Goal: Task Accomplishment & Management: Manage account settings

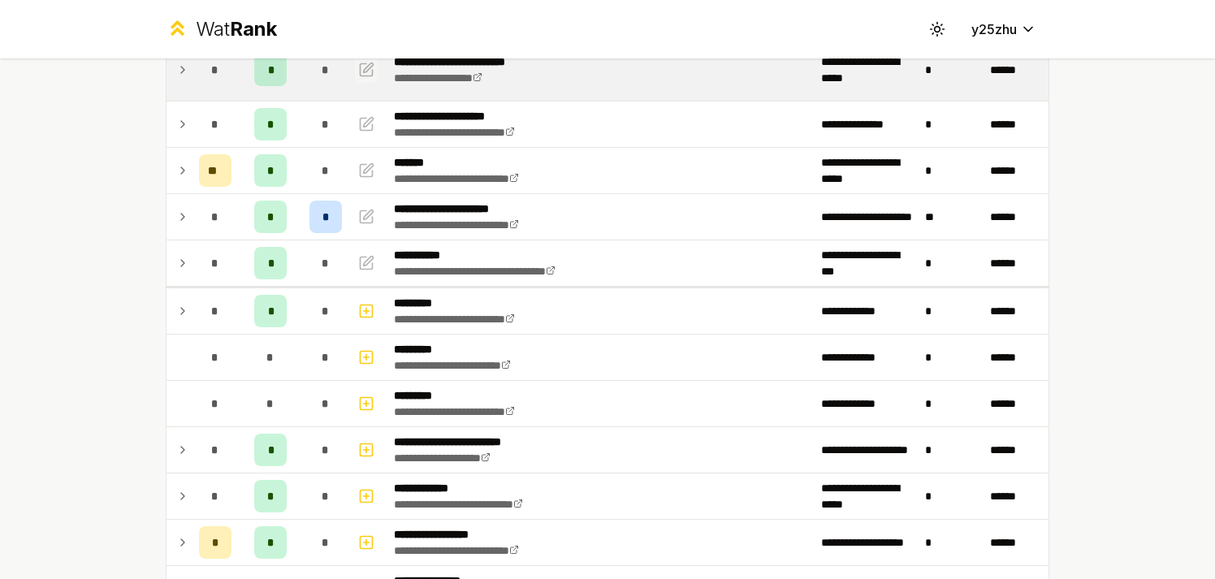
scroll to position [304, 0]
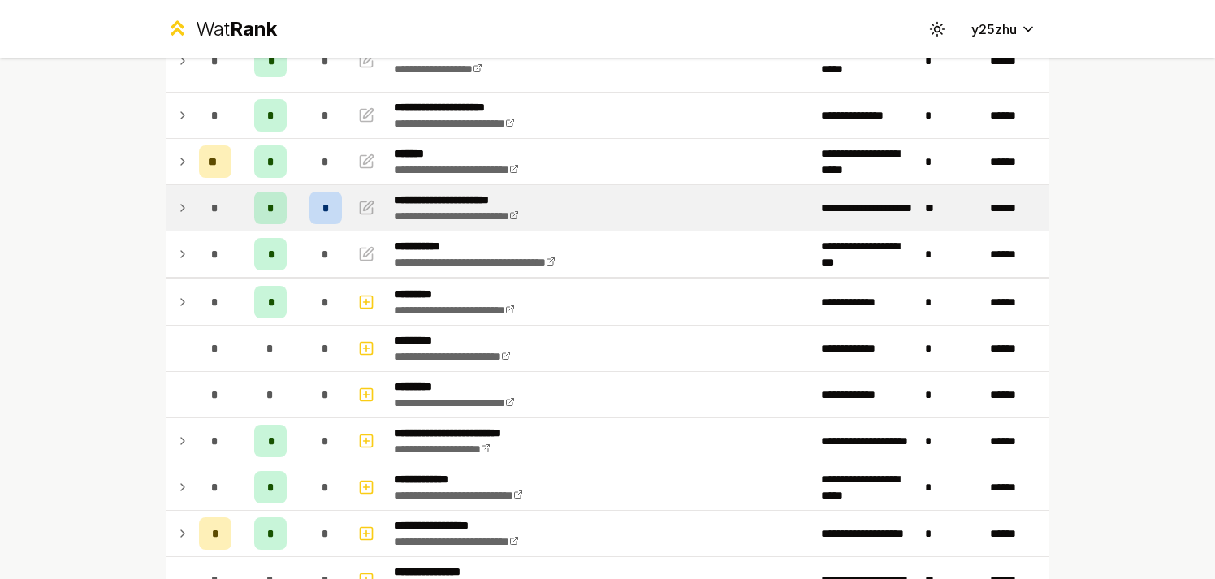
click at [201, 217] on div "*" at bounding box center [215, 208] width 32 height 32
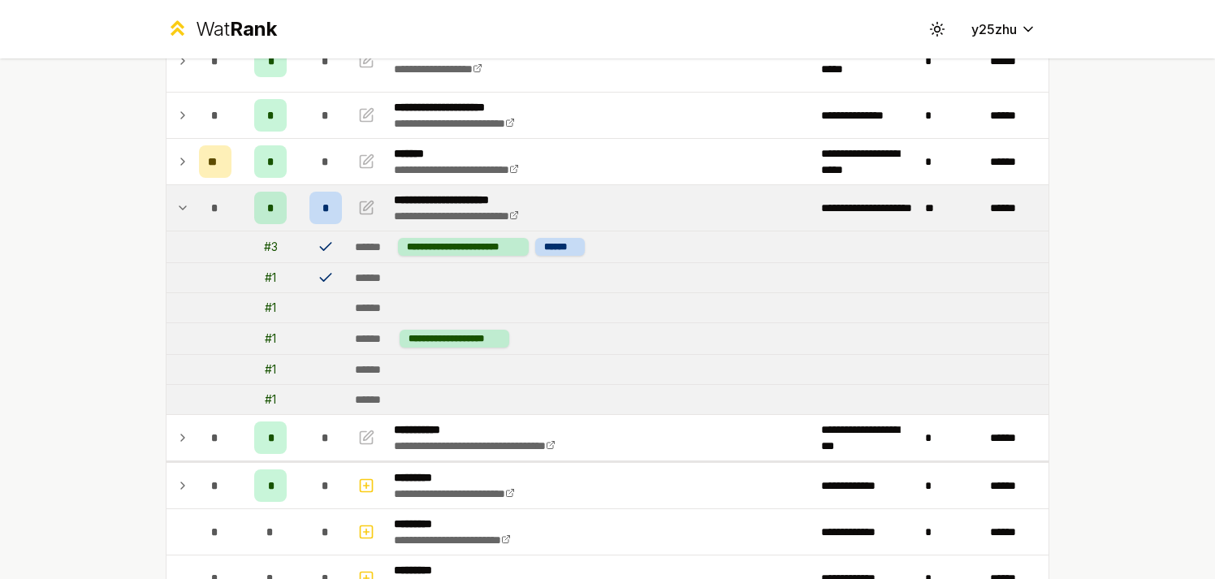
click at [181, 217] on icon at bounding box center [182, 207] width 13 height 19
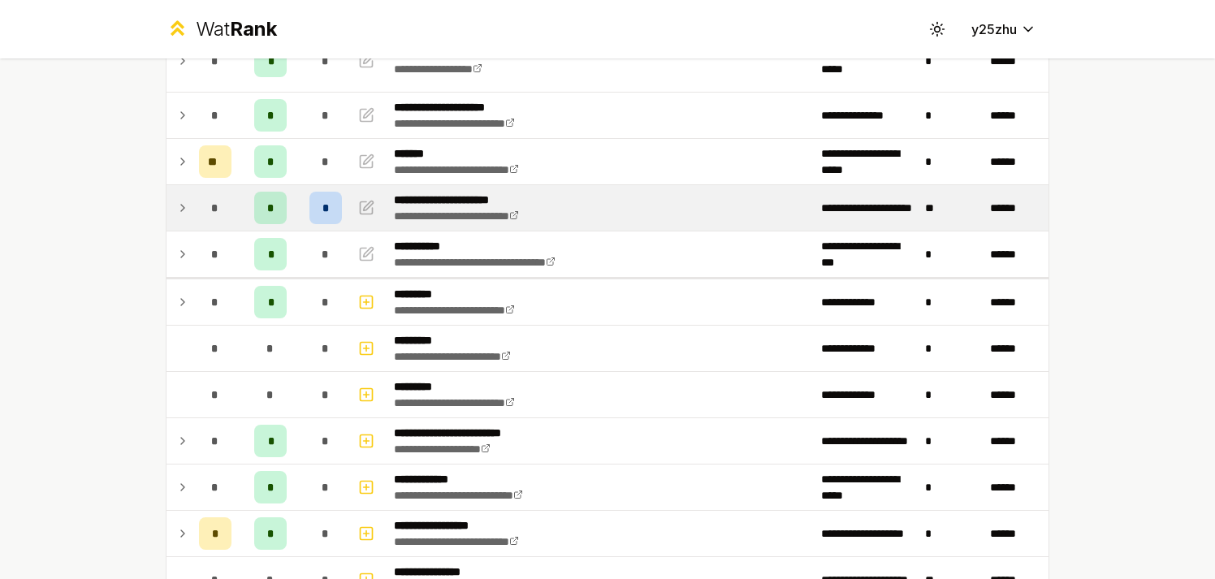
click at [181, 217] on icon at bounding box center [182, 207] width 13 height 19
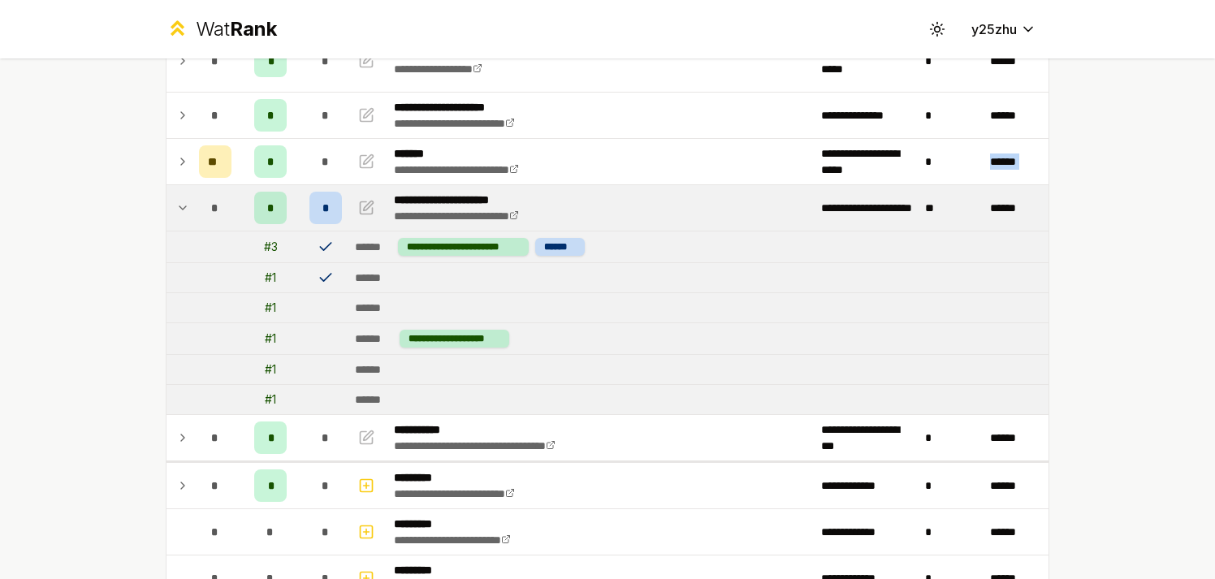
click at [181, 217] on icon at bounding box center [182, 207] width 13 height 19
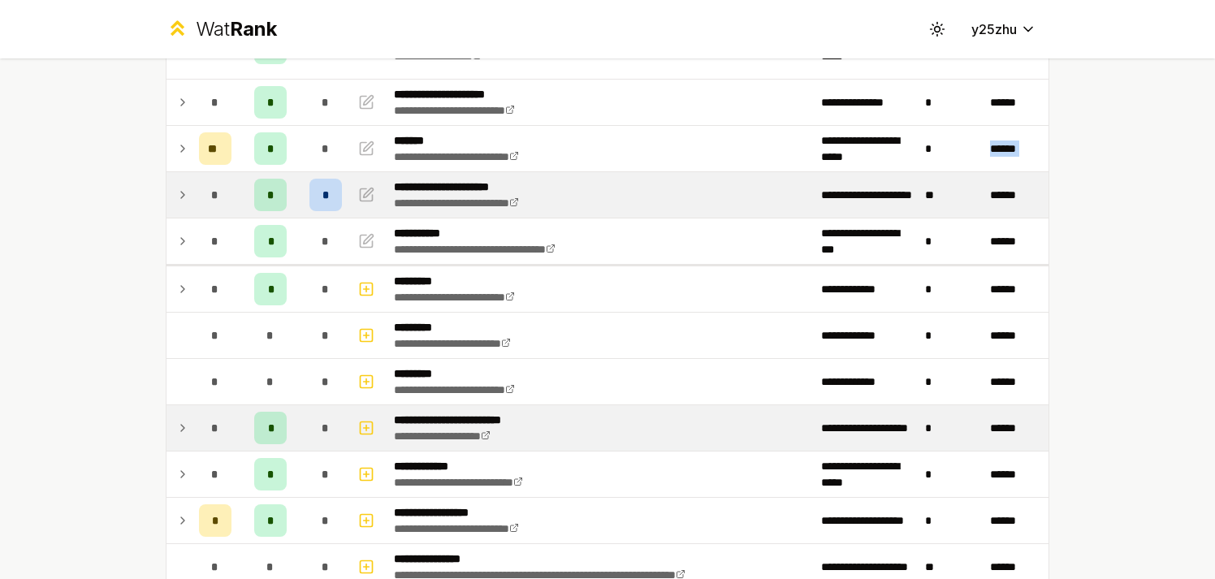
scroll to position [305, 0]
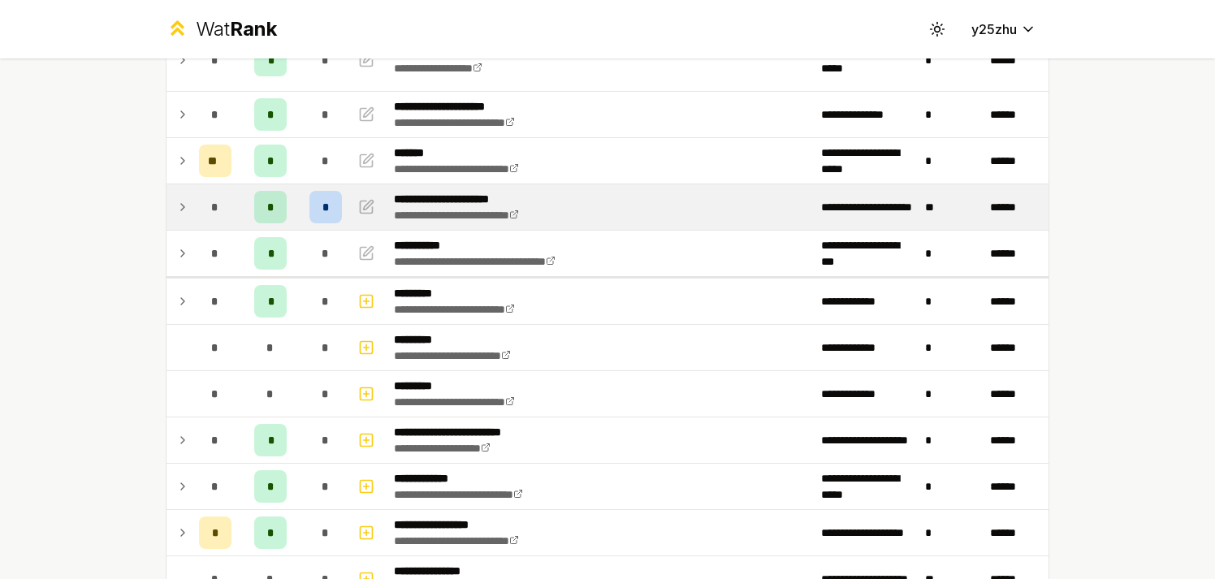
click at [633, 213] on td "**********" at bounding box center [600, 206] width 427 height 45
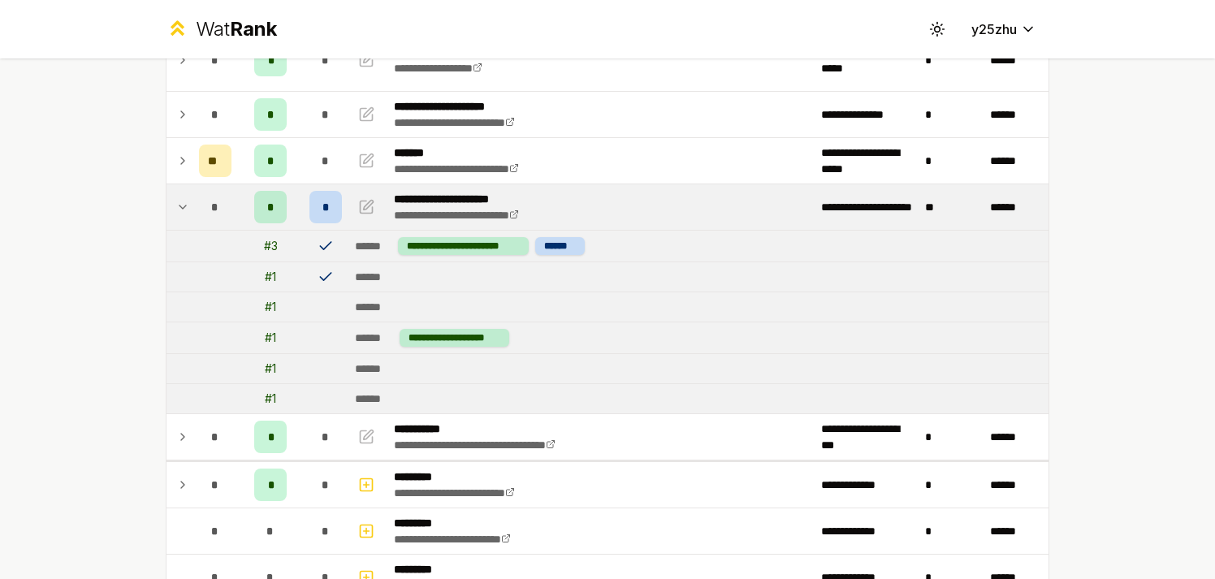
click at [643, 206] on td "**********" at bounding box center [600, 206] width 427 height 45
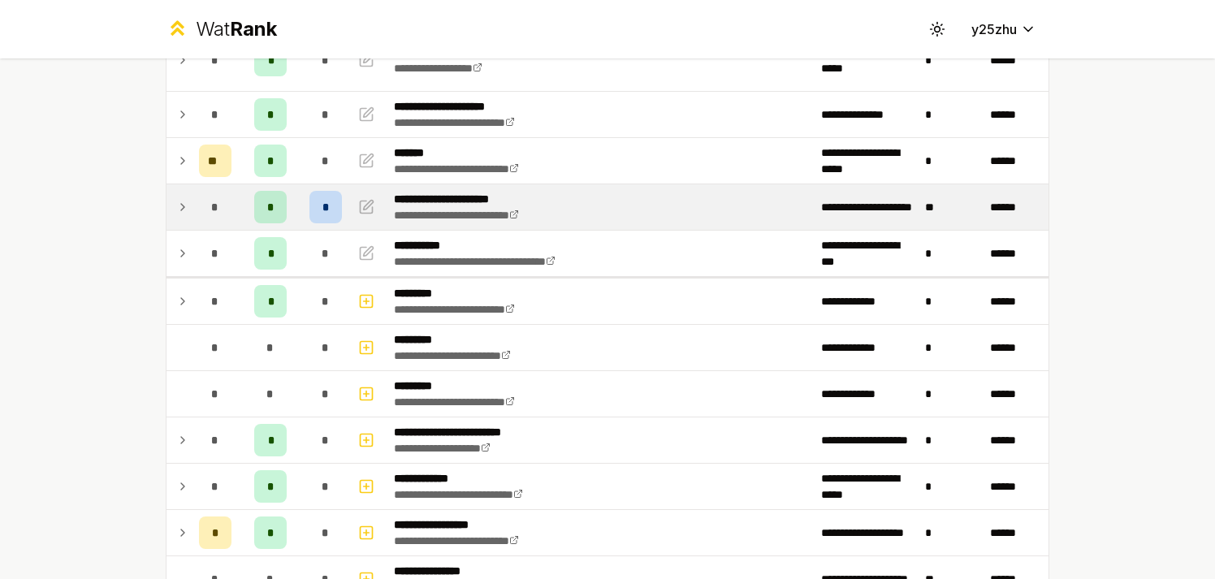
click at [643, 206] on td "**********" at bounding box center [600, 206] width 427 height 45
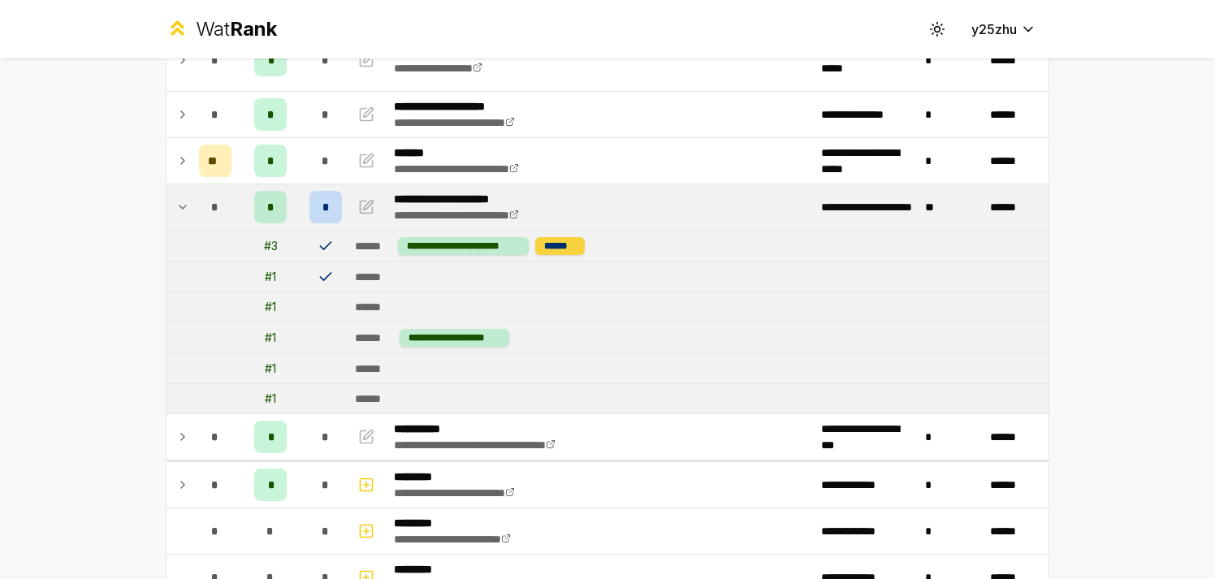
click at [554, 241] on div "******" at bounding box center [560, 246] width 50 height 18
click at [534, 283] on td "******" at bounding box center [698, 276] width 700 height 29
click at [98, 241] on div "**********" at bounding box center [607, 289] width 1215 height 579
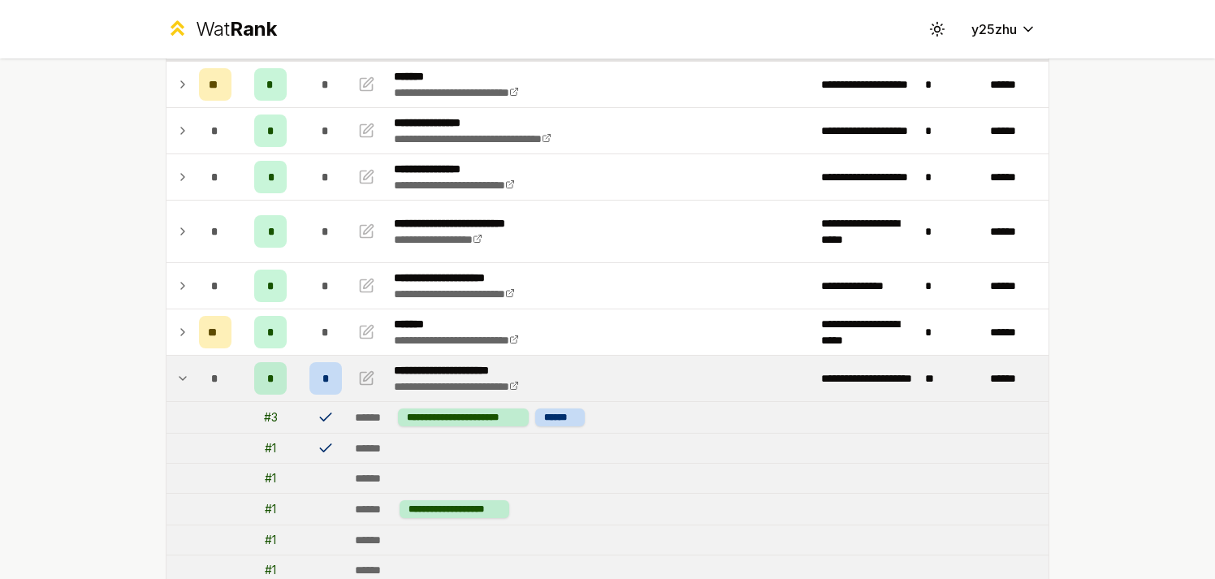
scroll to position [110, 0]
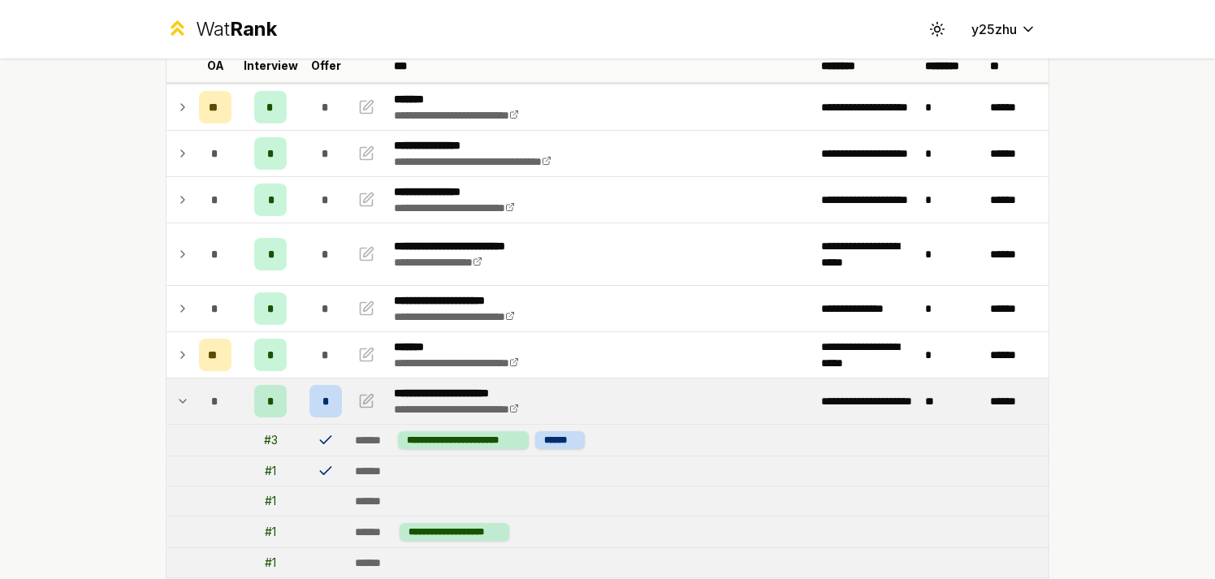
click at [176, 402] on icon at bounding box center [182, 401] width 13 height 19
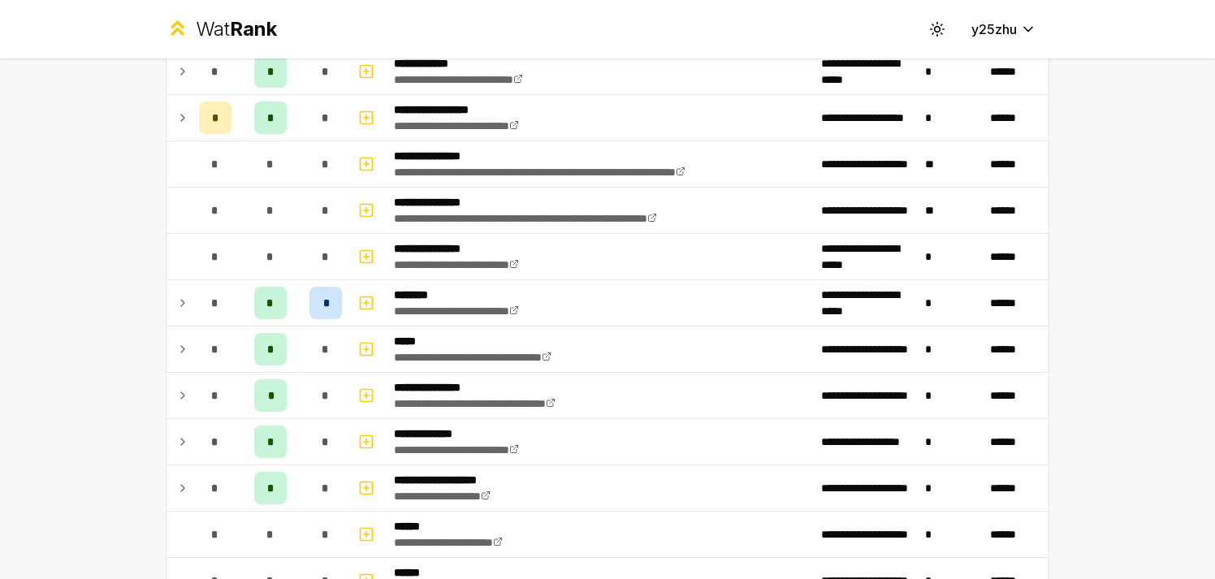
scroll to position [739, 0]
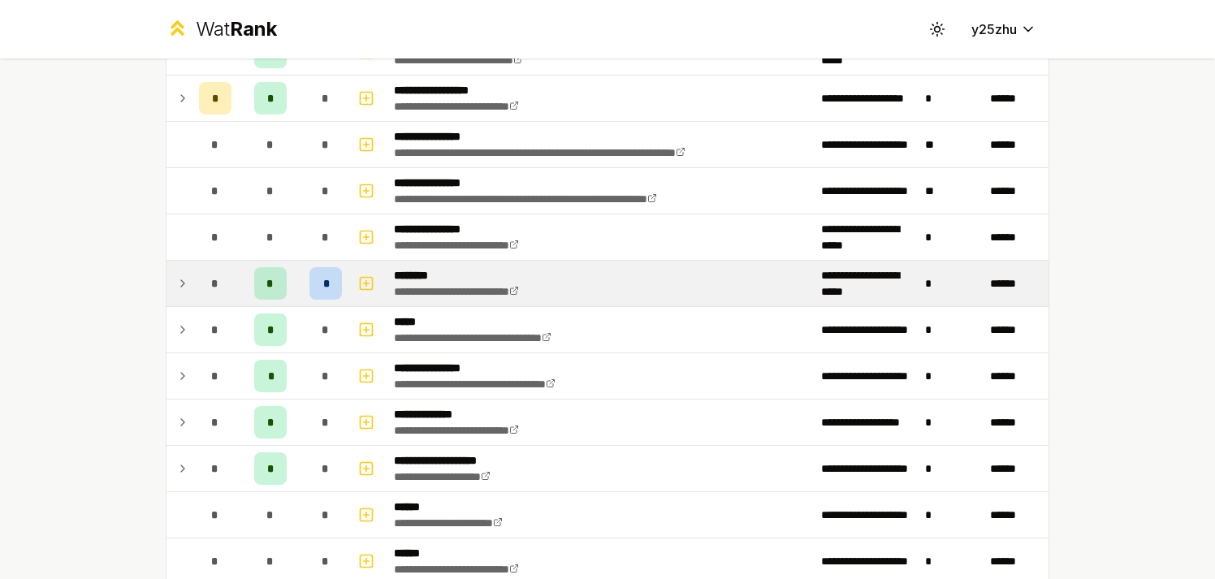
click at [176, 288] on icon at bounding box center [182, 283] width 13 height 19
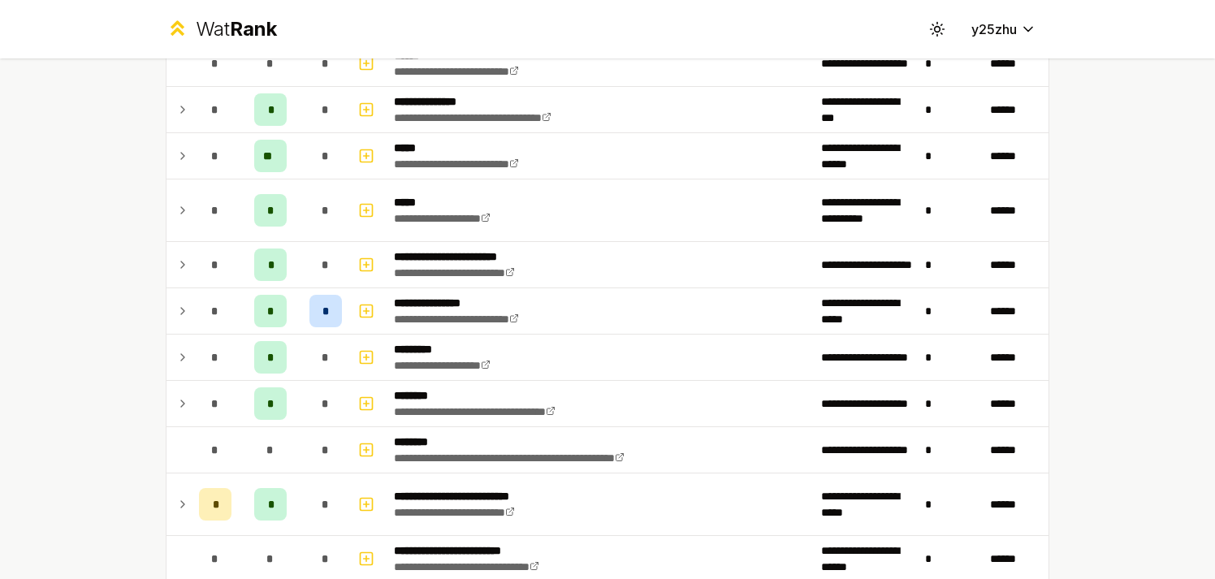
scroll to position [1387, 0]
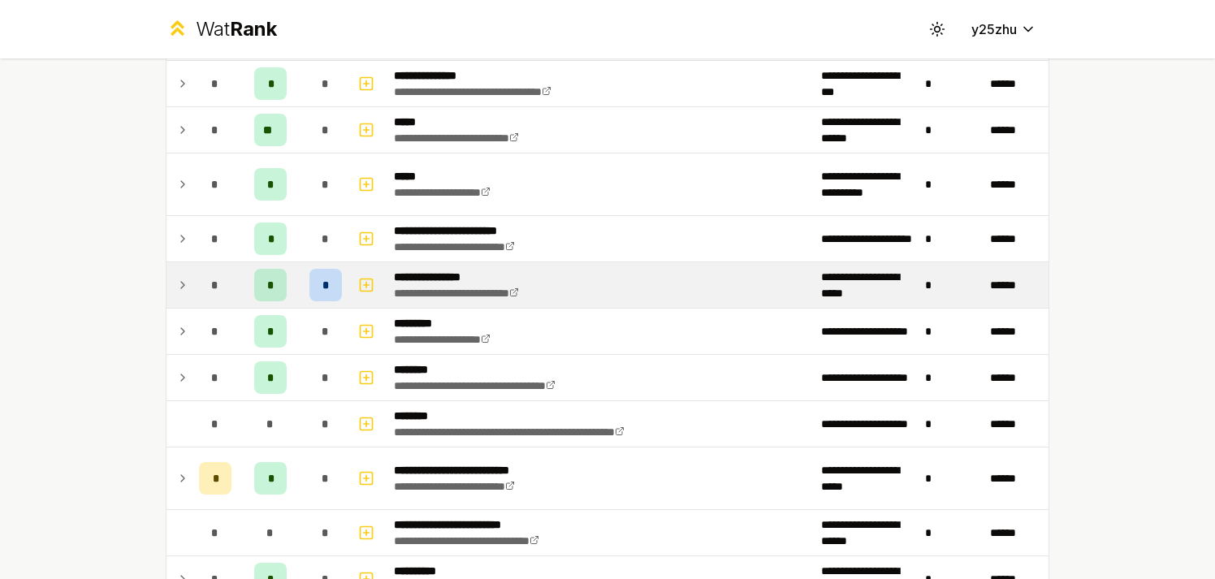
click at [193, 296] on td "*" at bounding box center [215, 284] width 45 height 45
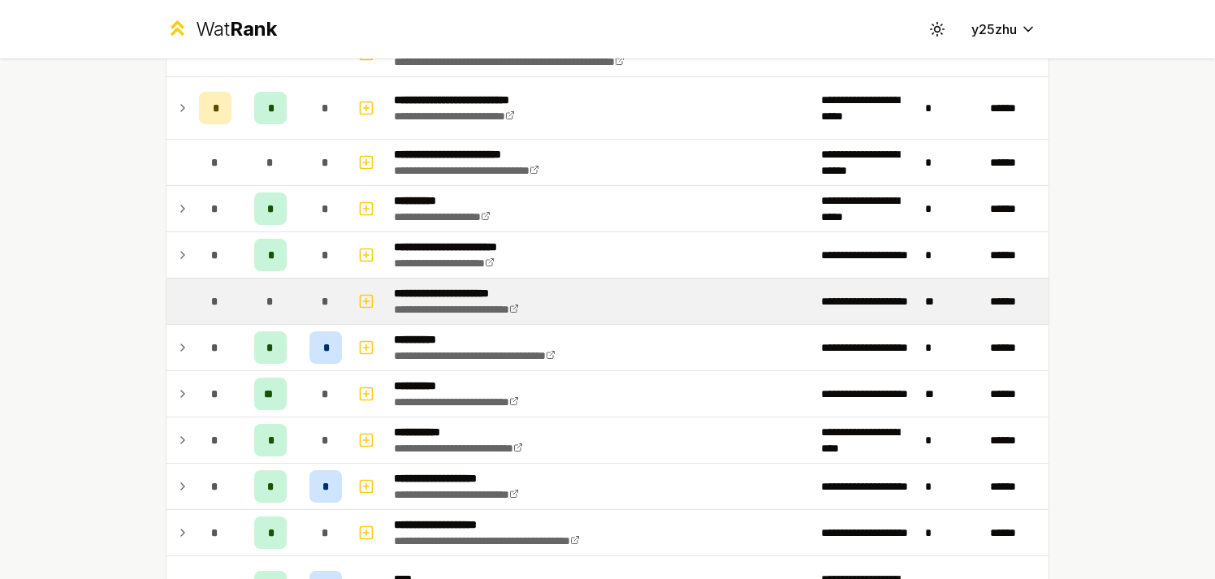
scroll to position [1978, 0]
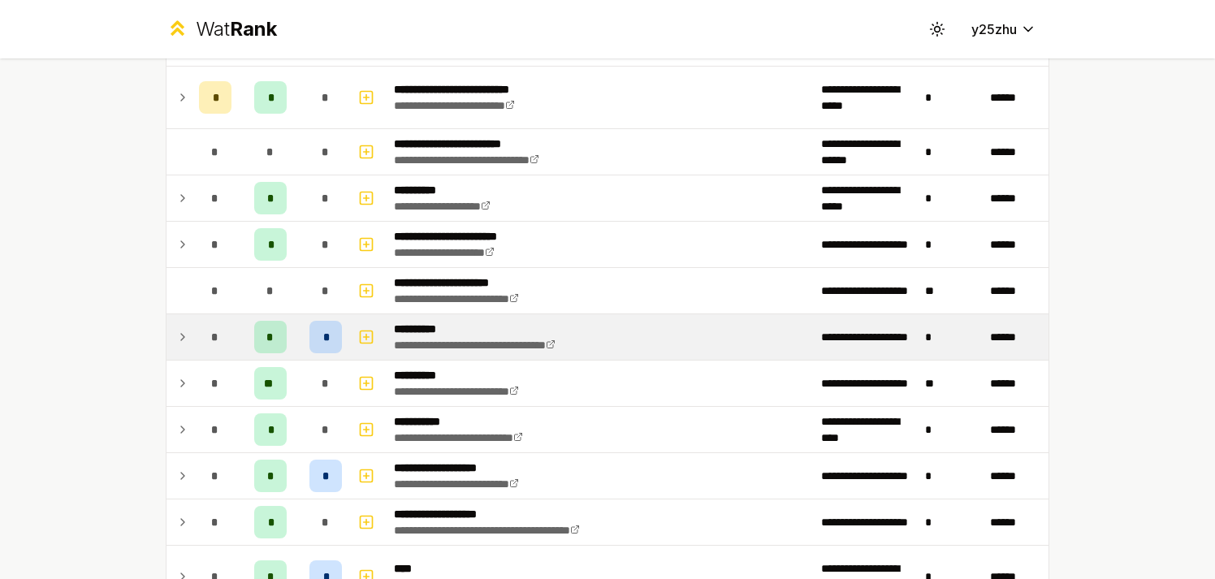
click at [177, 349] on td at bounding box center [180, 336] width 26 height 45
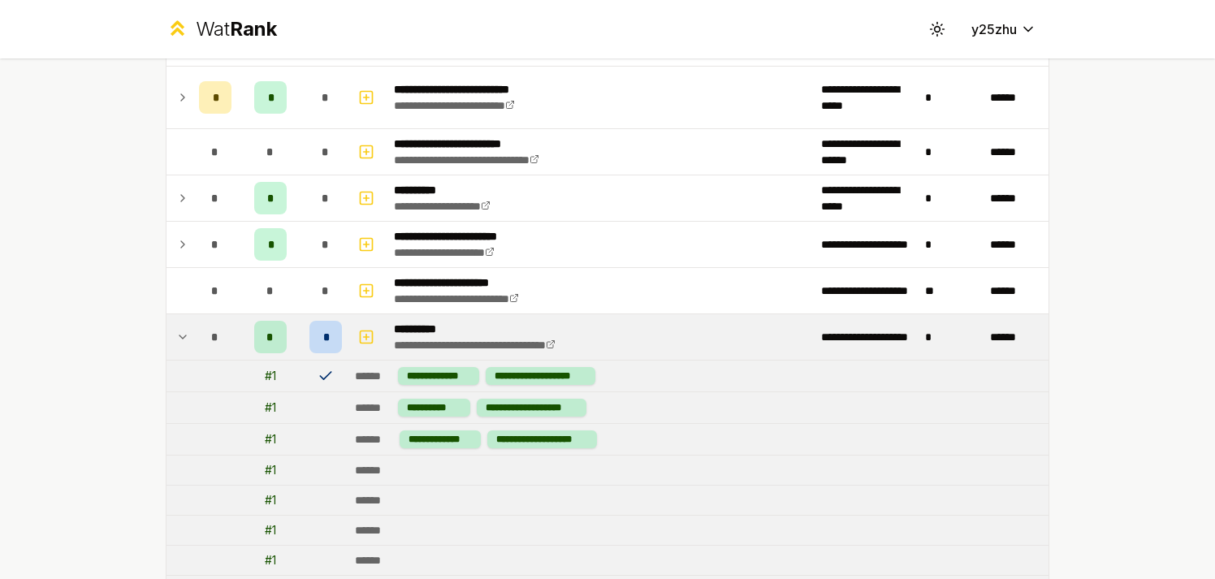
click at [177, 349] on td at bounding box center [180, 336] width 26 height 45
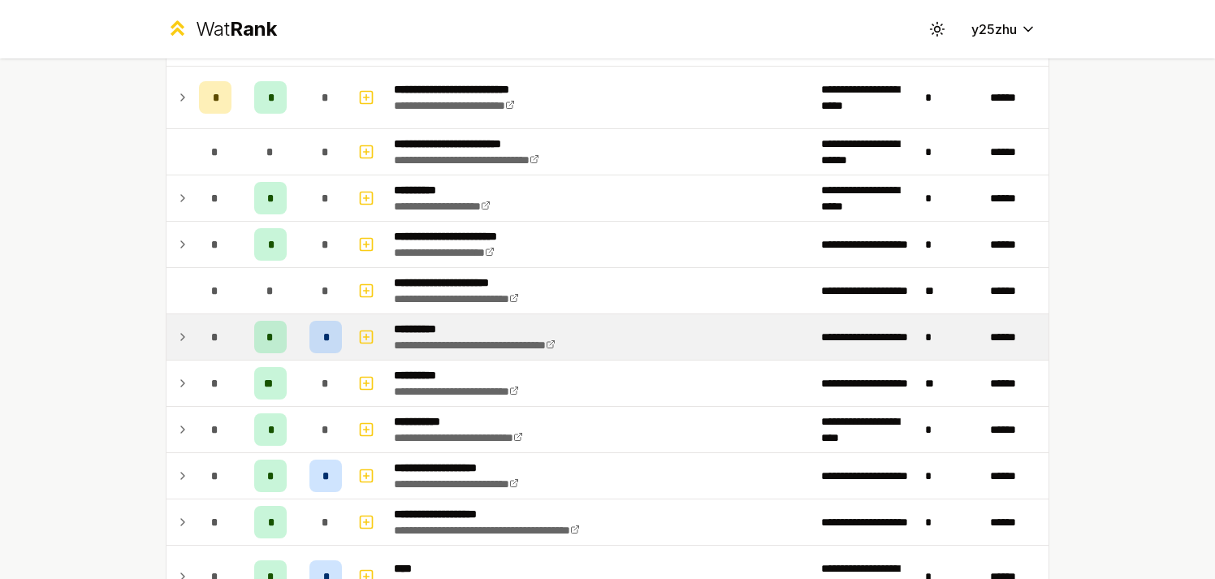
click at [177, 349] on td at bounding box center [180, 336] width 26 height 45
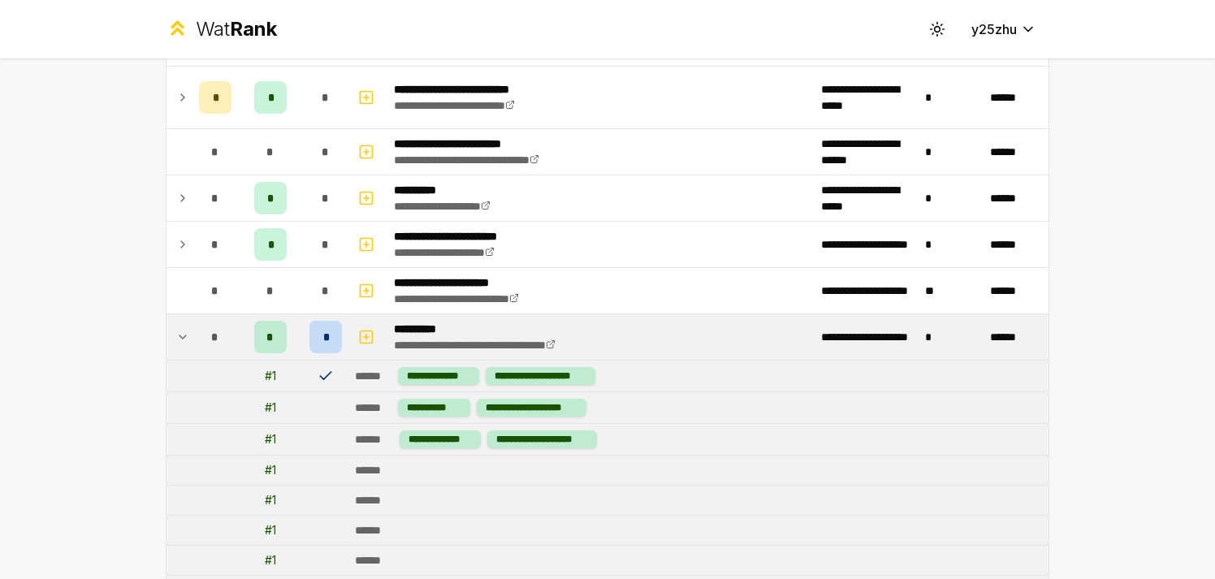
click at [177, 349] on td at bounding box center [180, 336] width 26 height 45
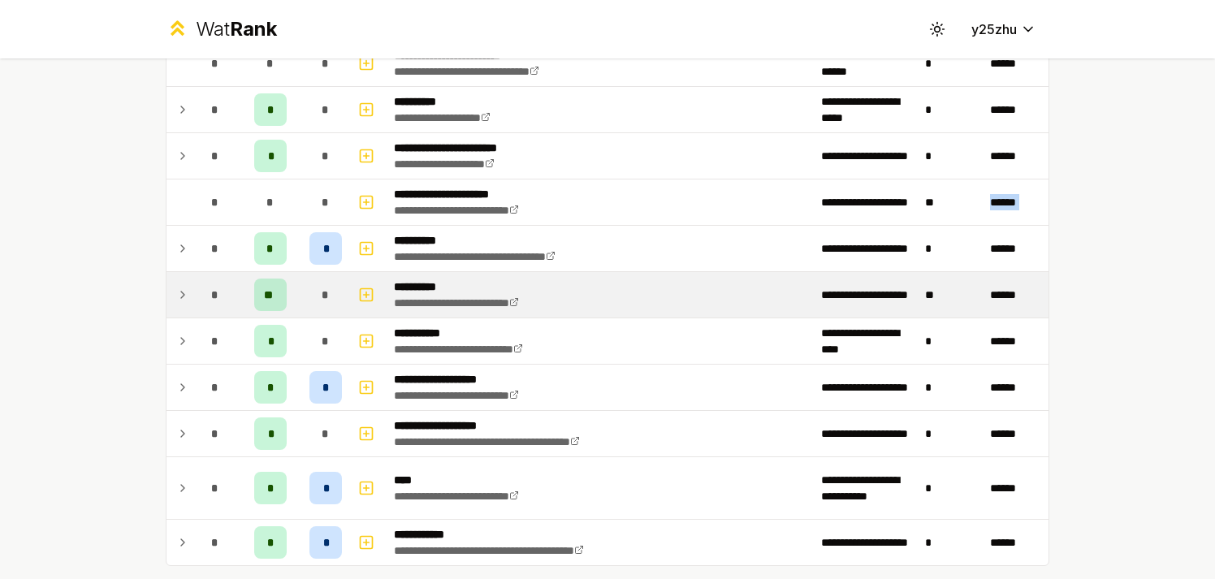
scroll to position [2106, 0]
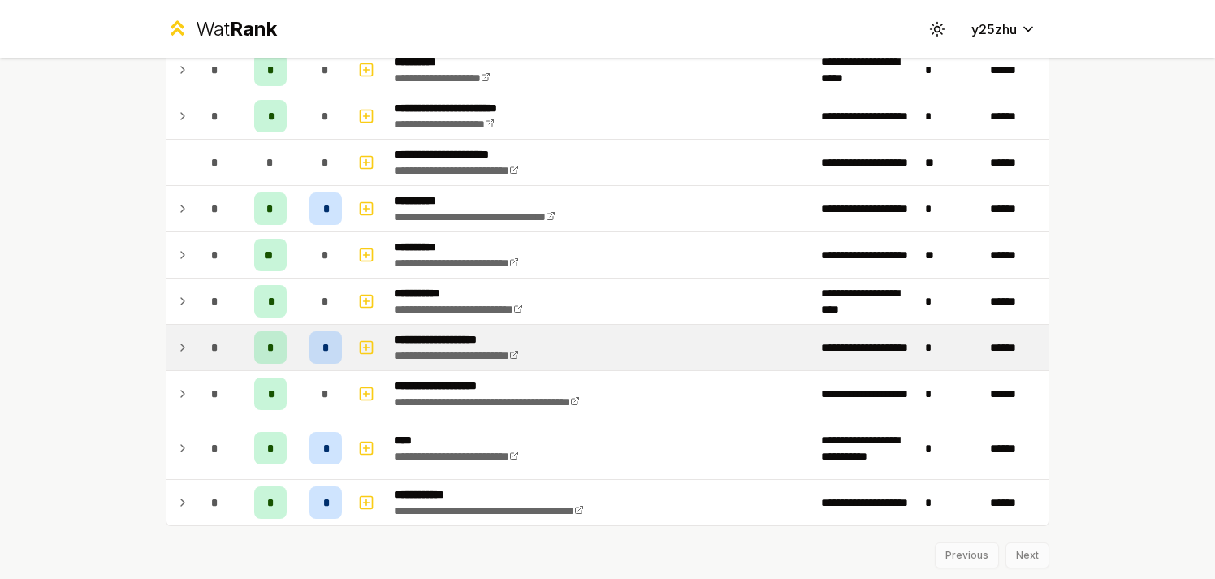
click at [177, 355] on icon at bounding box center [182, 347] width 13 height 19
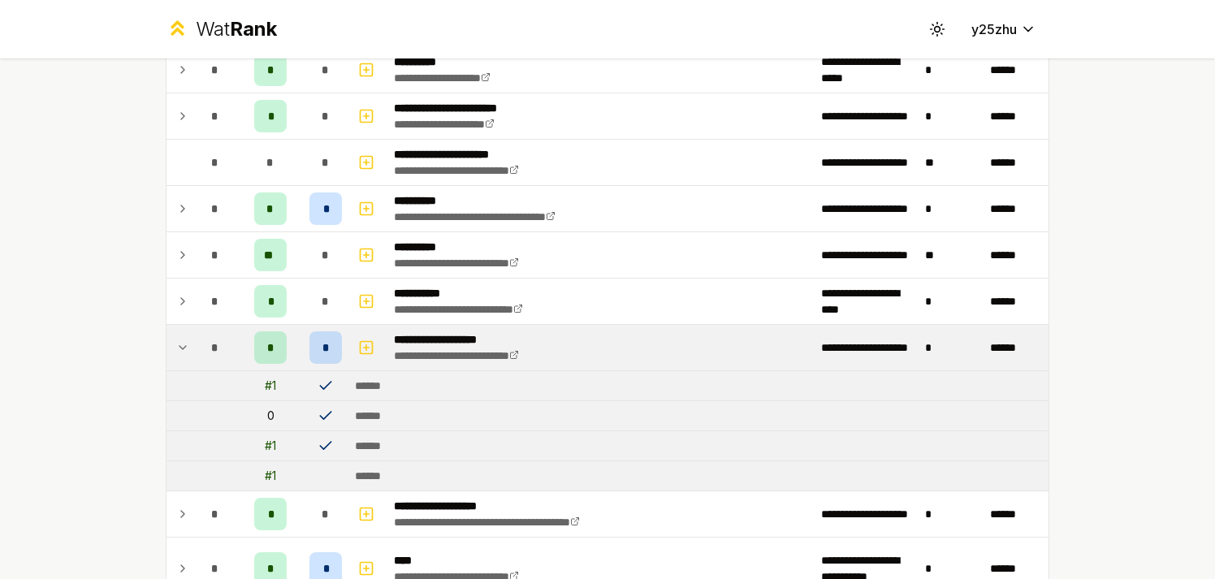
click at [177, 355] on icon at bounding box center [182, 347] width 13 height 19
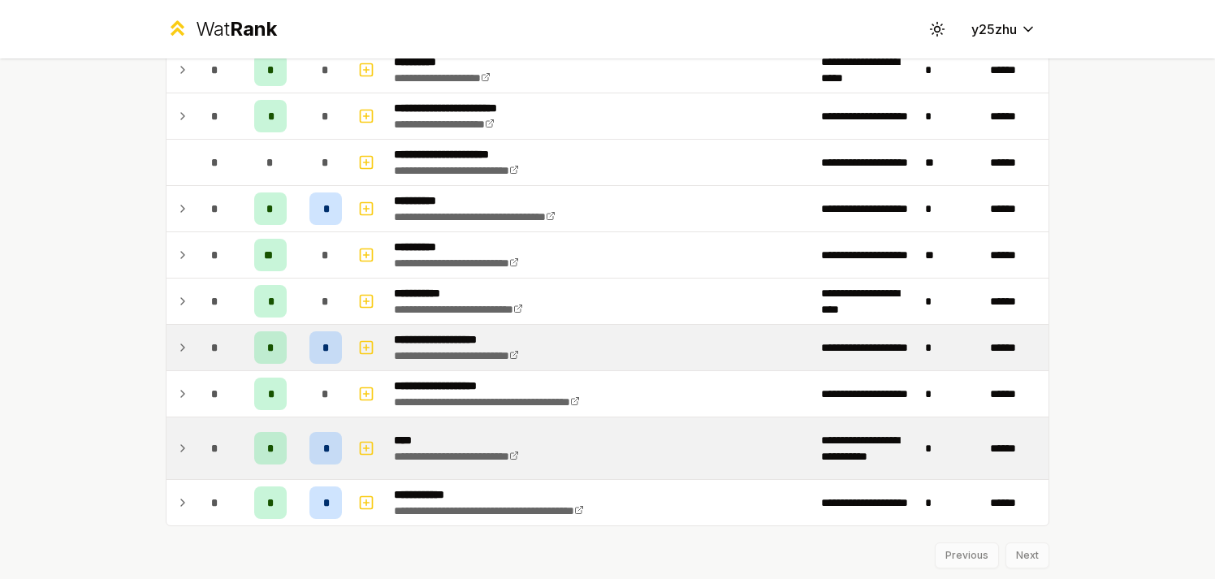
click at [180, 440] on icon at bounding box center [182, 448] width 13 height 19
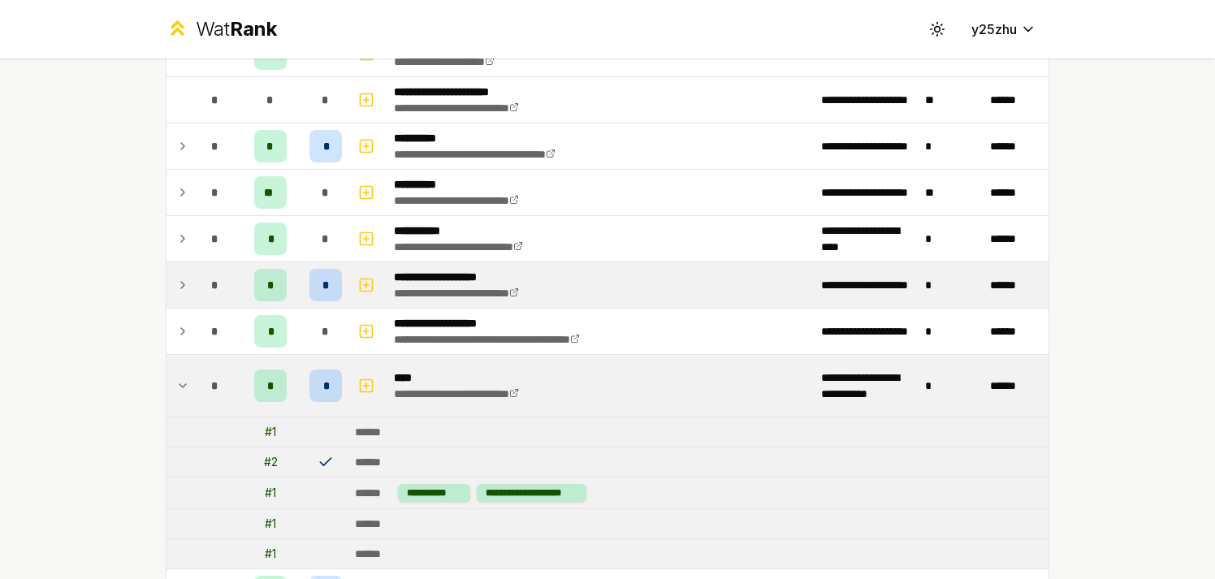
click at [180, 387] on icon at bounding box center [182, 385] width 13 height 19
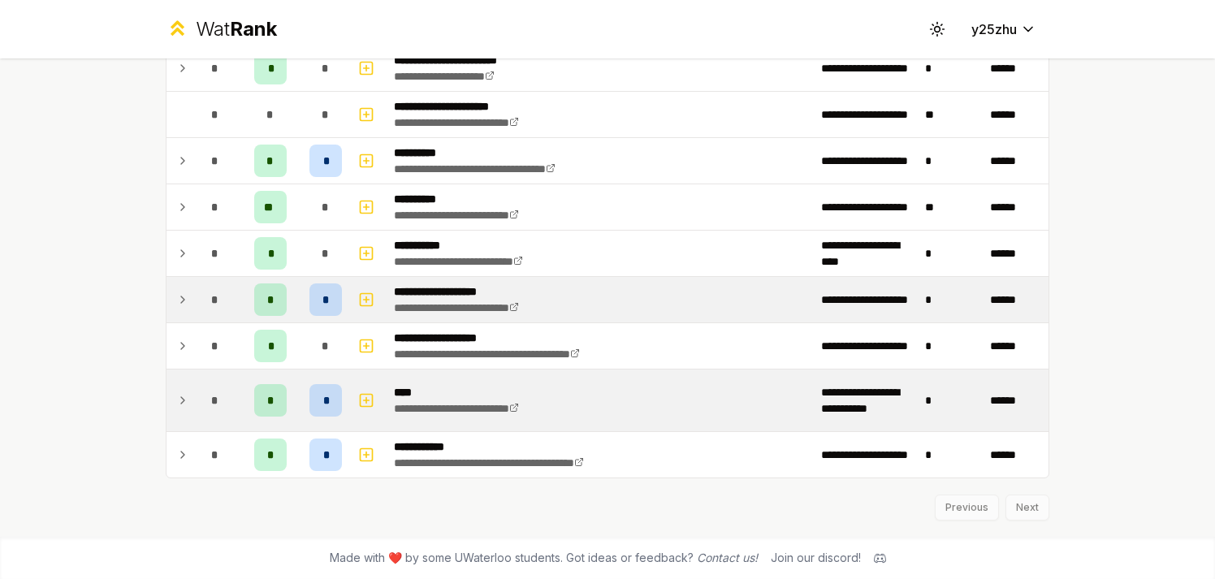
click at [180, 426] on td at bounding box center [180, 401] width 26 height 62
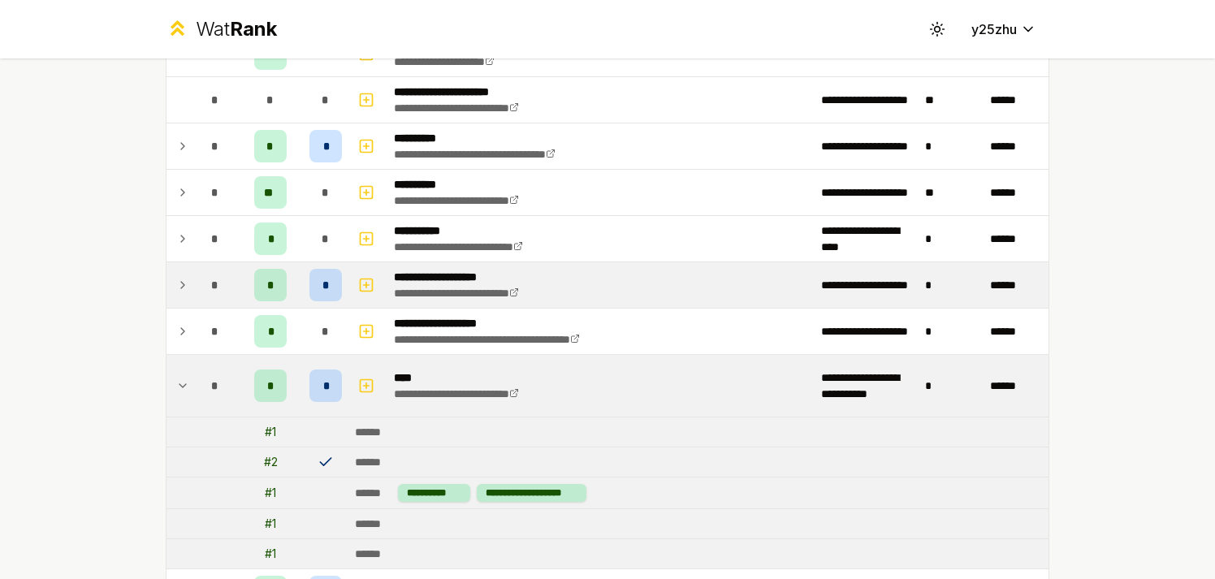
click at [182, 372] on td at bounding box center [180, 386] width 26 height 62
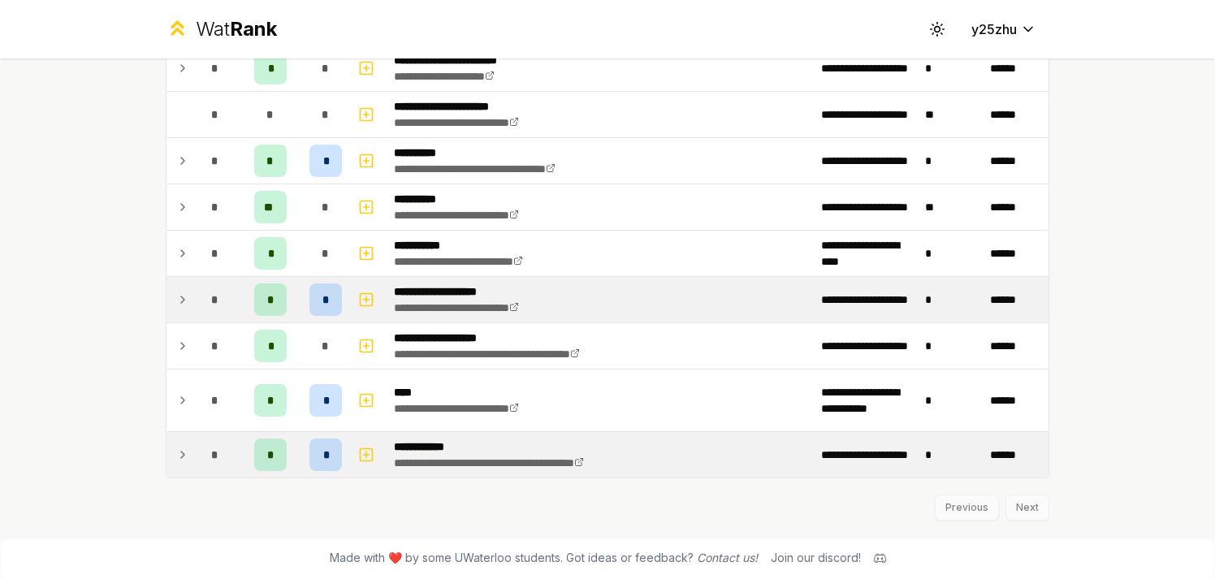
click at [180, 459] on icon at bounding box center [182, 454] width 13 height 19
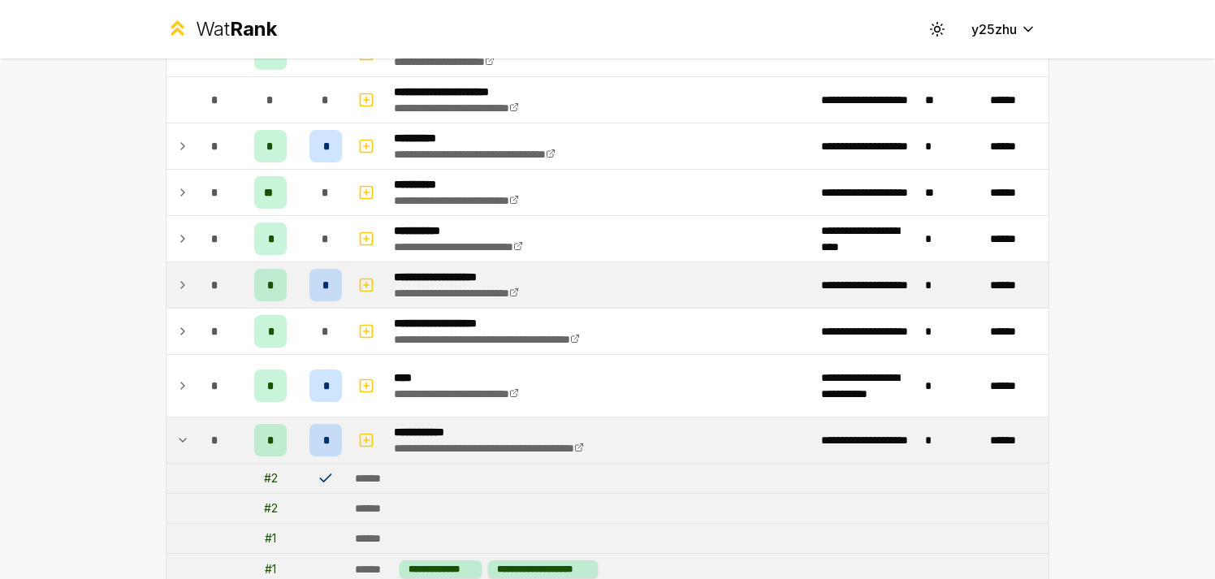
click at [184, 441] on td at bounding box center [180, 440] width 26 height 45
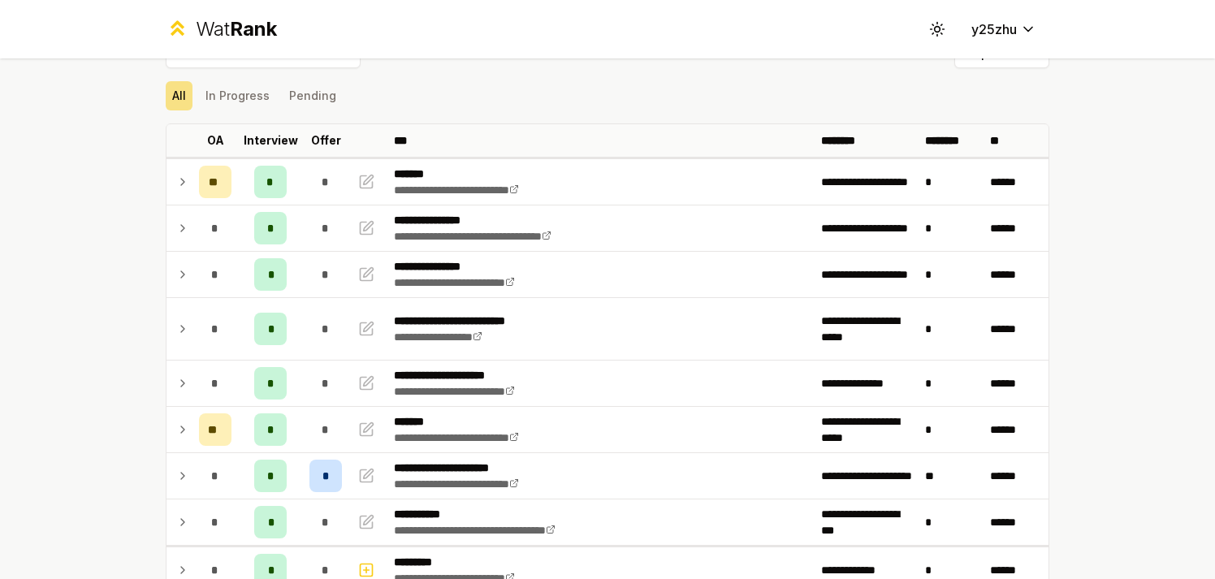
scroll to position [37, 0]
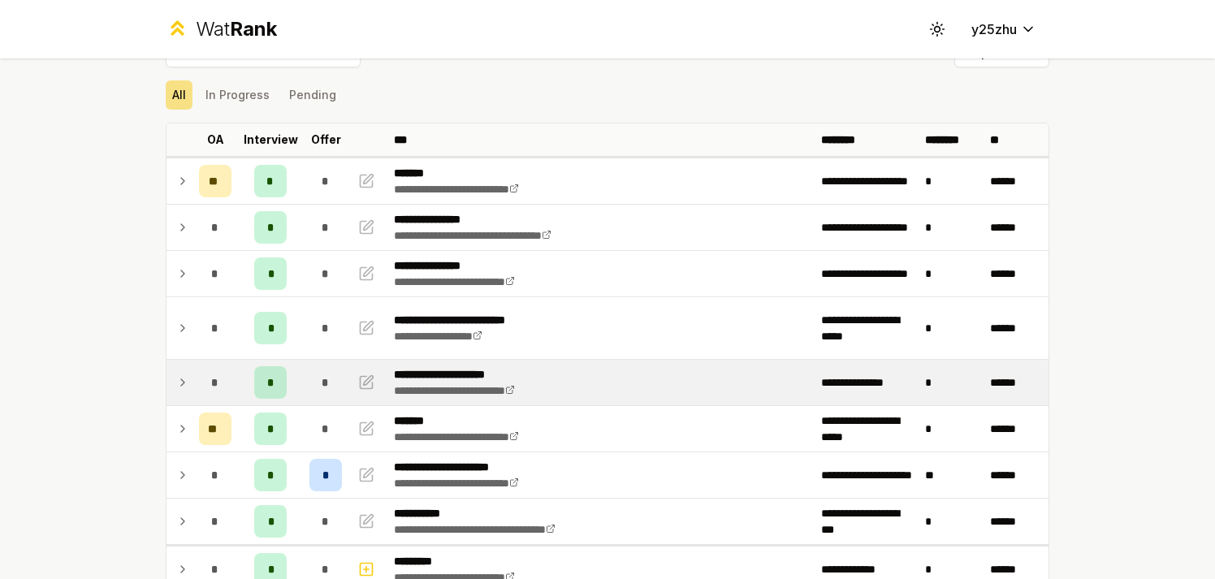
click at [193, 382] on td "*" at bounding box center [215, 382] width 45 height 45
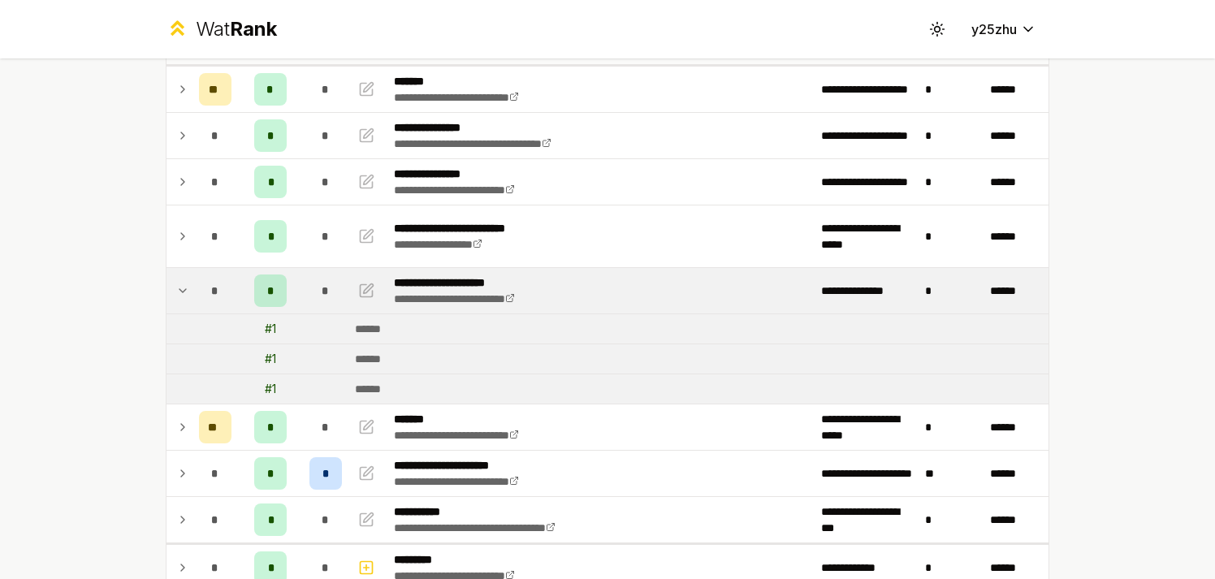
scroll to position [172, 0]
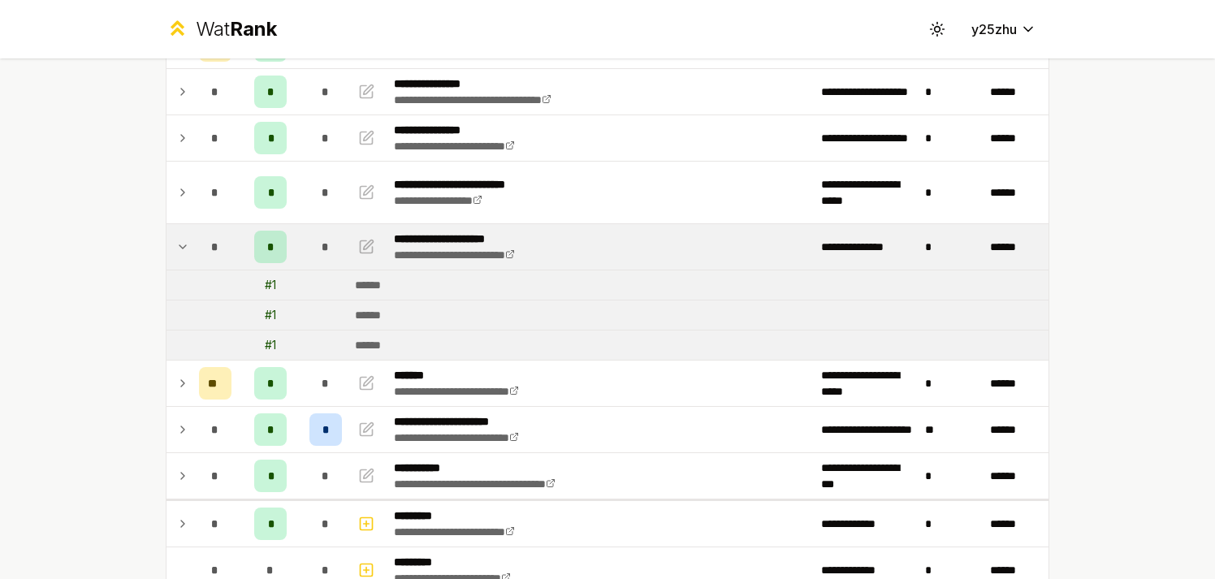
click at [201, 250] on div "*" at bounding box center [215, 247] width 32 height 32
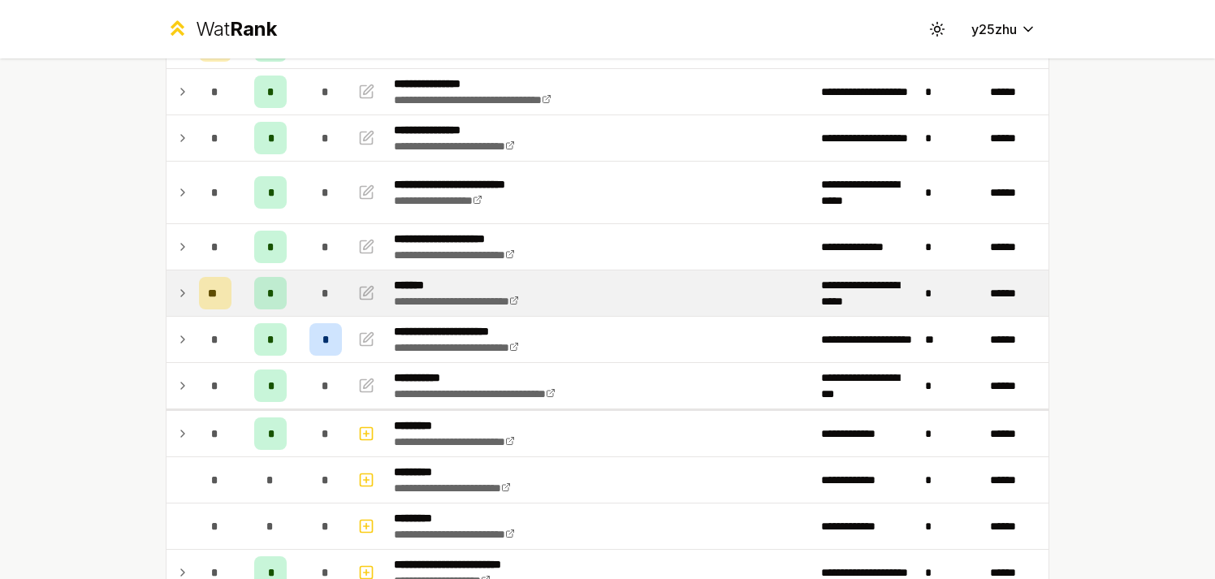
click at [178, 302] on icon at bounding box center [182, 292] width 13 height 19
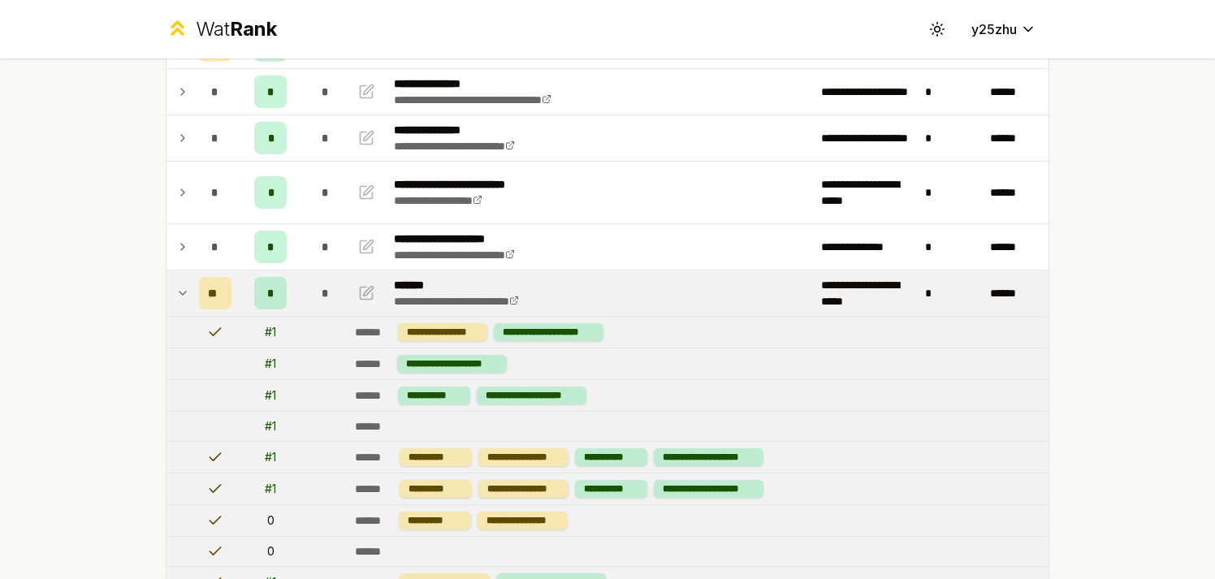
click at [177, 302] on icon at bounding box center [182, 292] width 13 height 19
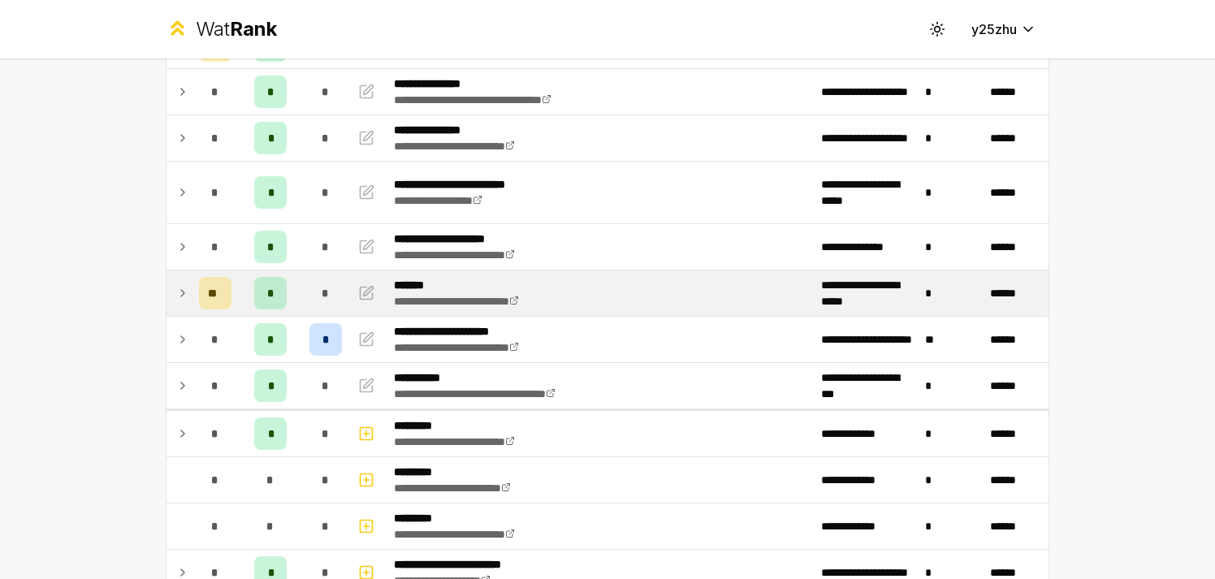
scroll to position [0, 0]
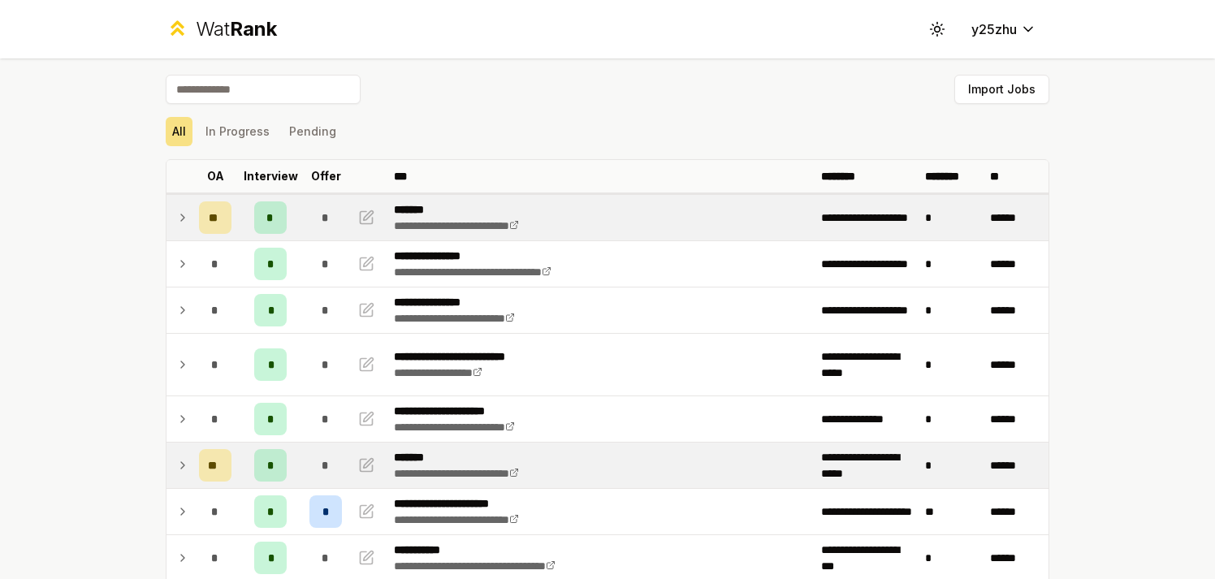
click at [193, 212] on td "**" at bounding box center [215, 217] width 45 height 45
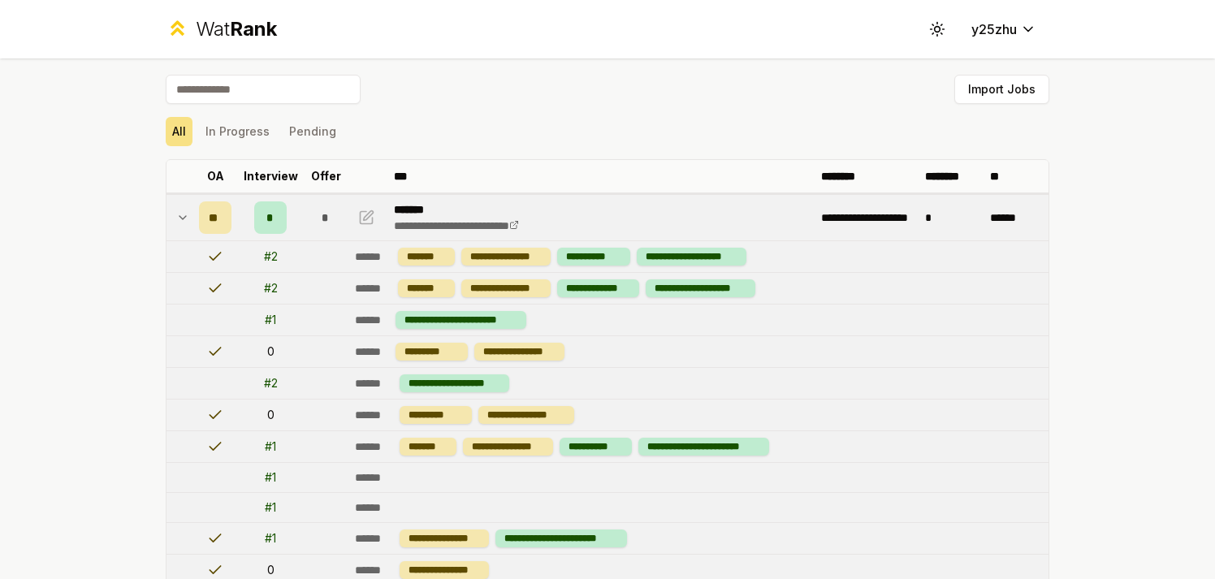
click at [193, 212] on td "**" at bounding box center [215, 217] width 45 height 45
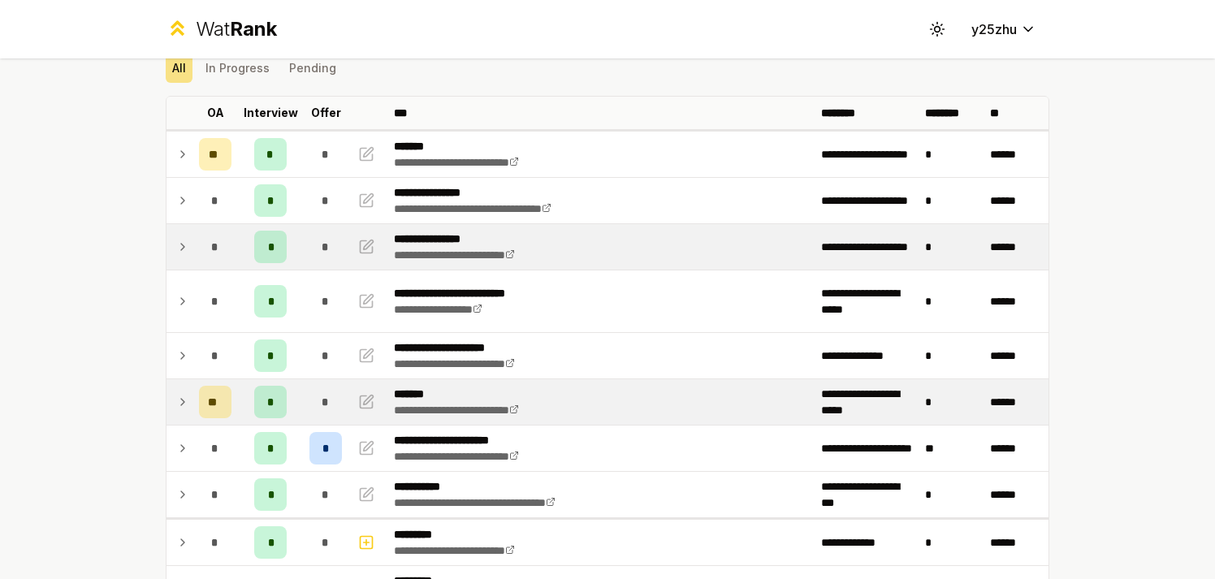
scroll to position [134, 0]
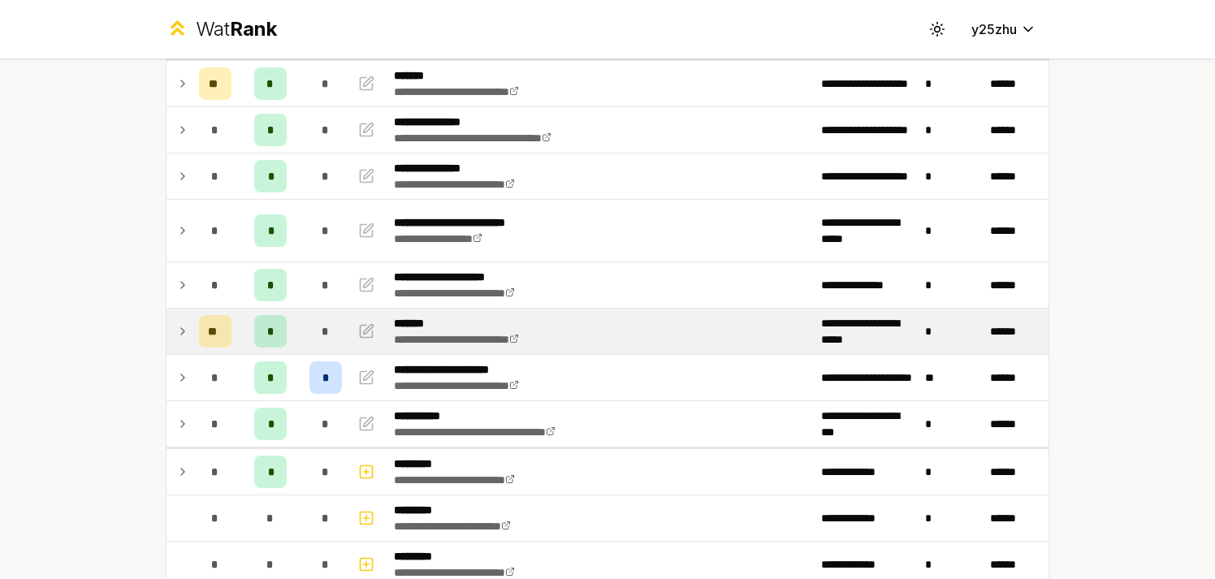
click at [193, 330] on td "**" at bounding box center [215, 331] width 45 height 45
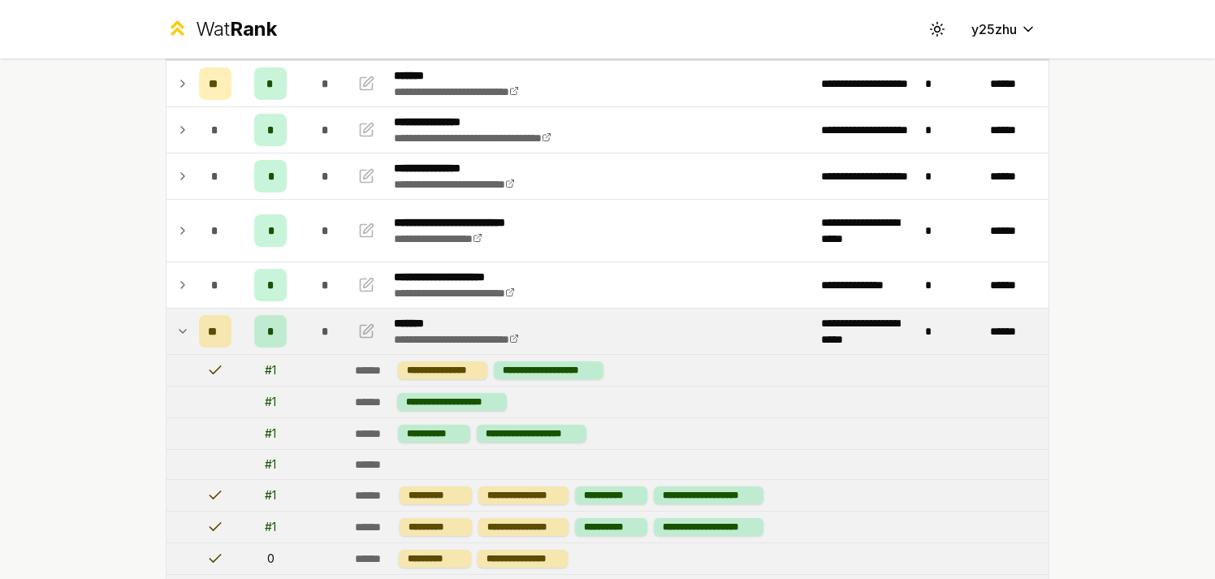
click at [193, 337] on td "**" at bounding box center [215, 331] width 45 height 45
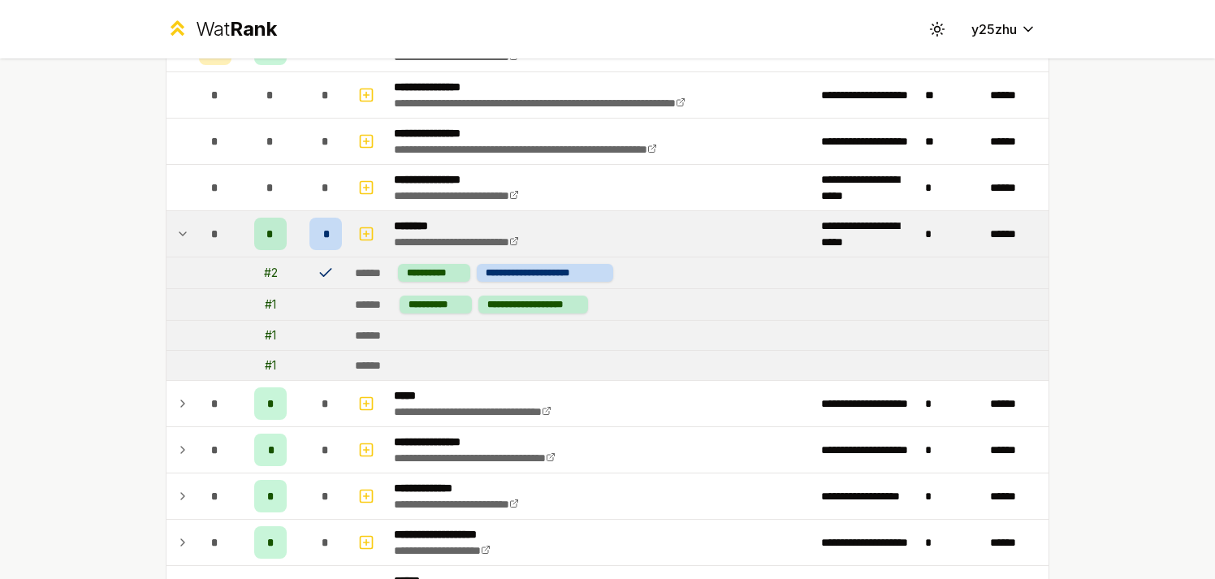
scroll to position [719, 0]
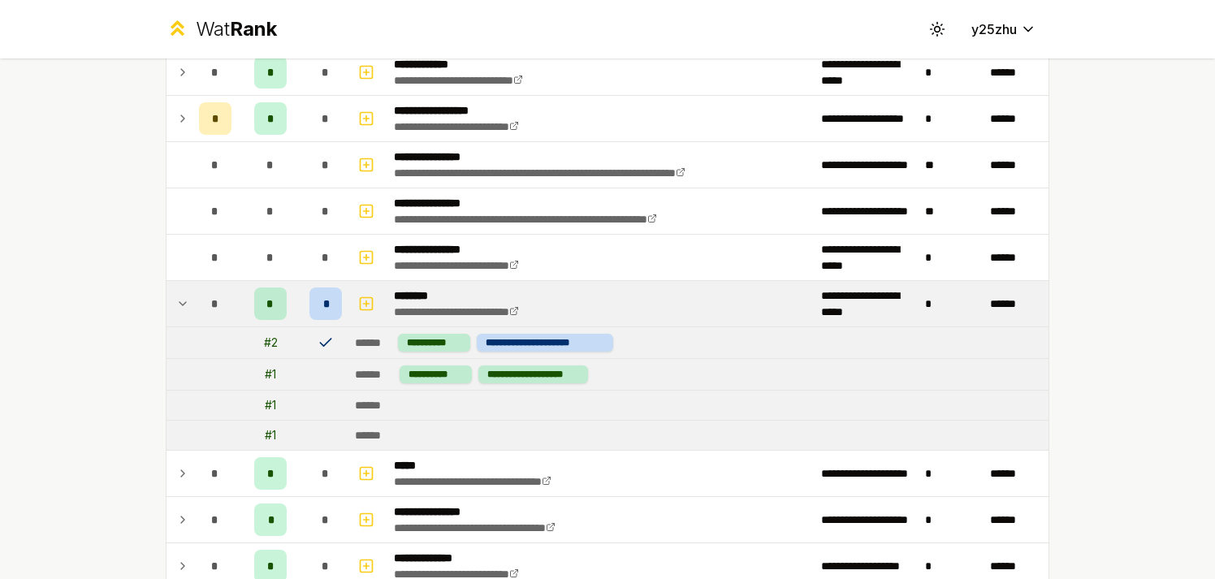
click at [199, 311] on div "*" at bounding box center [215, 304] width 32 height 32
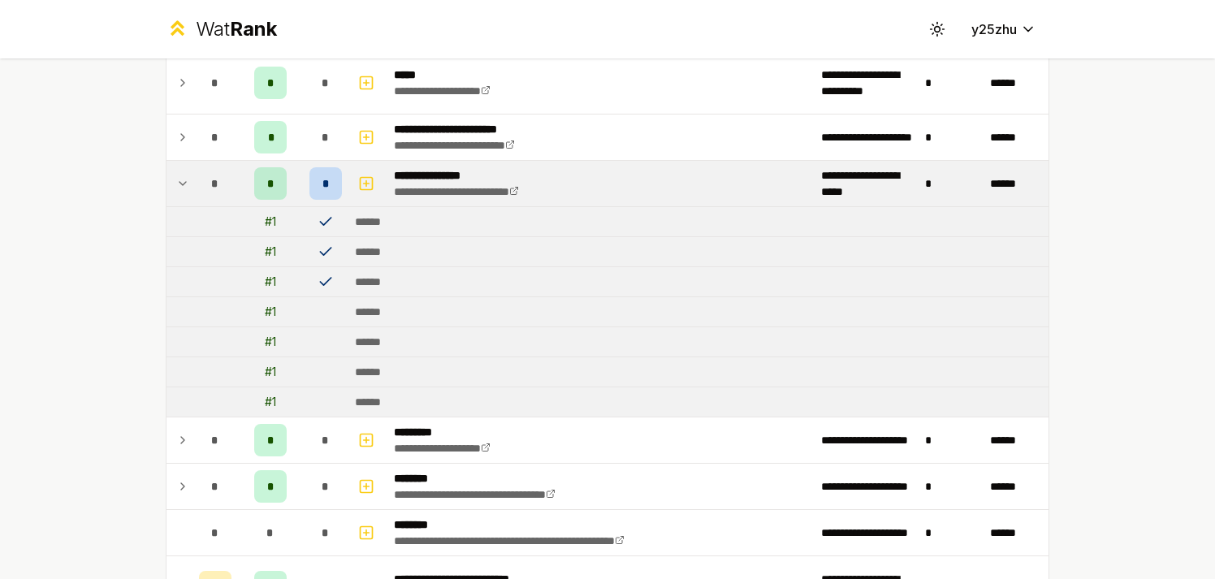
scroll to position [1383, 0]
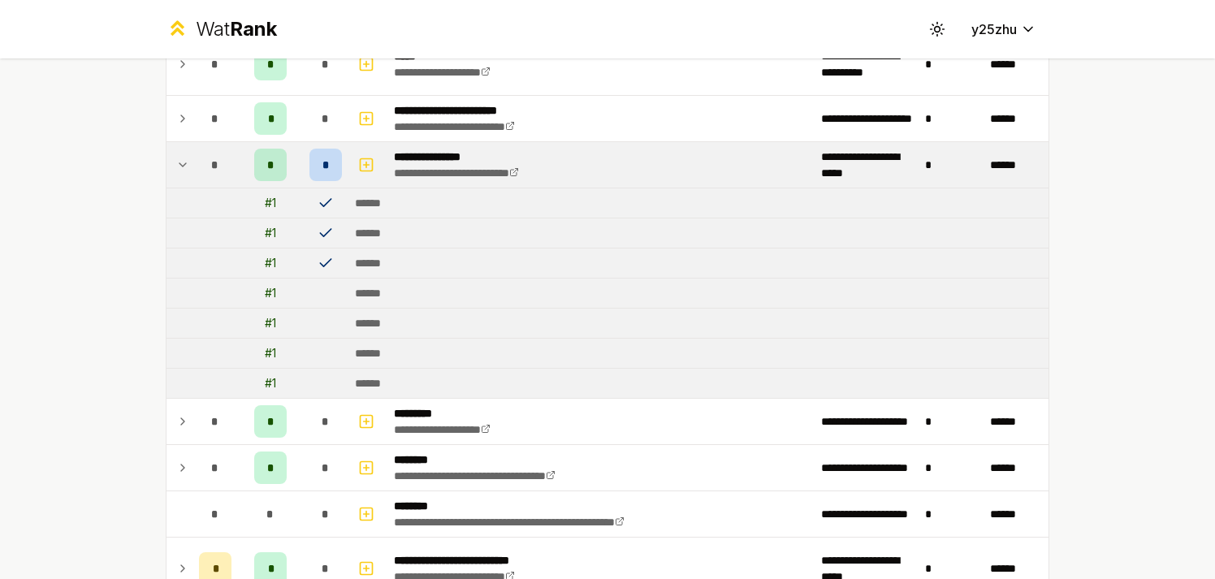
click at [193, 169] on td "*" at bounding box center [215, 164] width 45 height 45
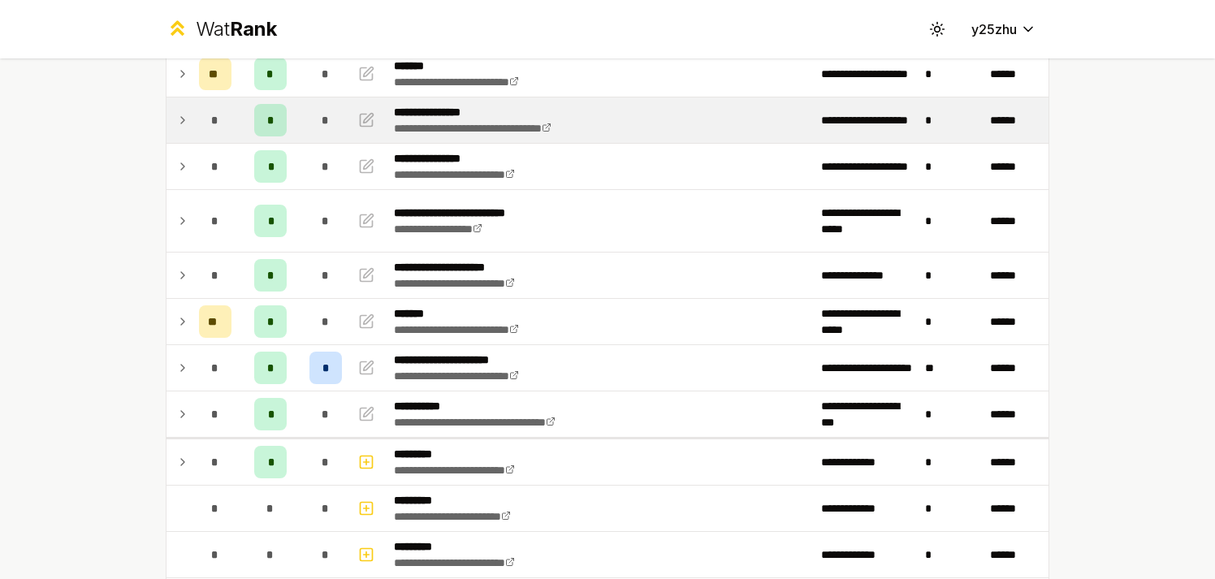
scroll to position [0, 0]
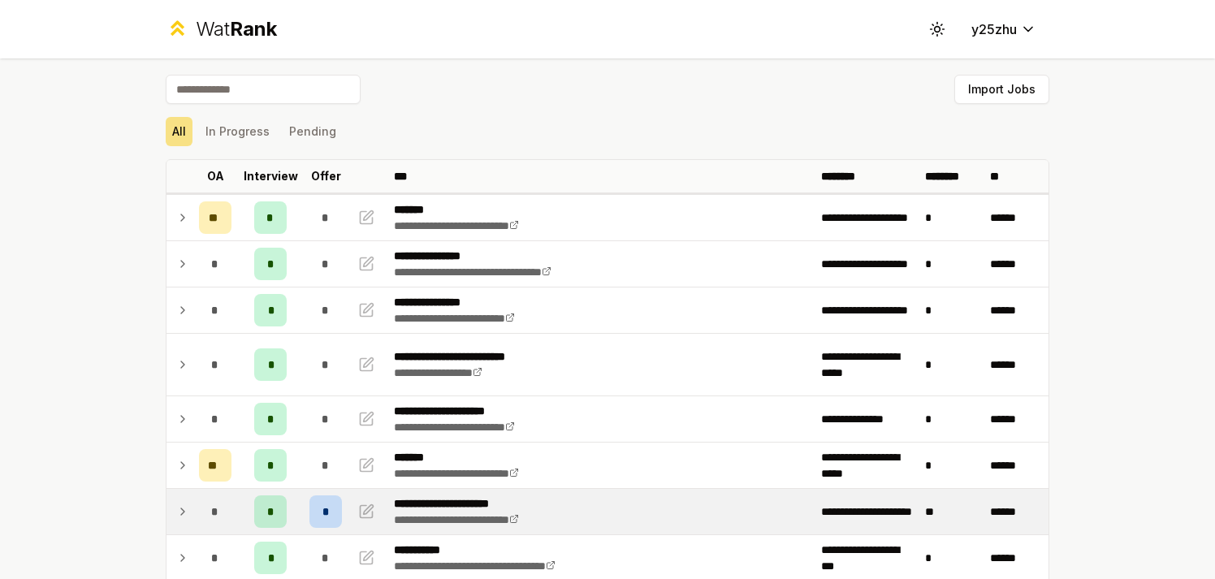
click at [223, 496] on td "*" at bounding box center [215, 511] width 45 height 45
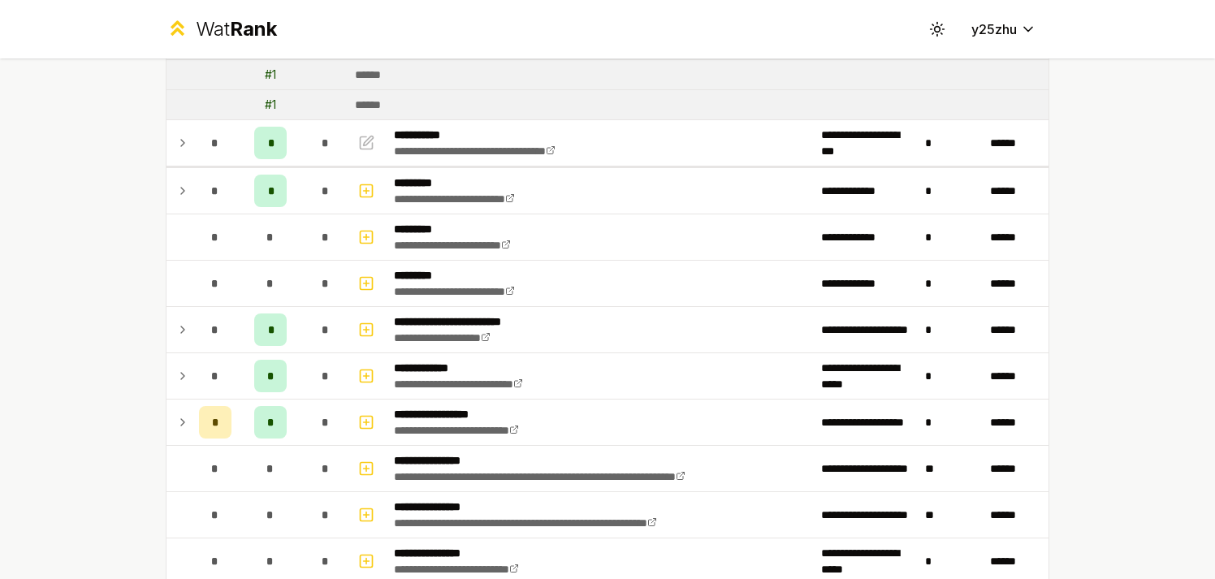
scroll to position [829, 0]
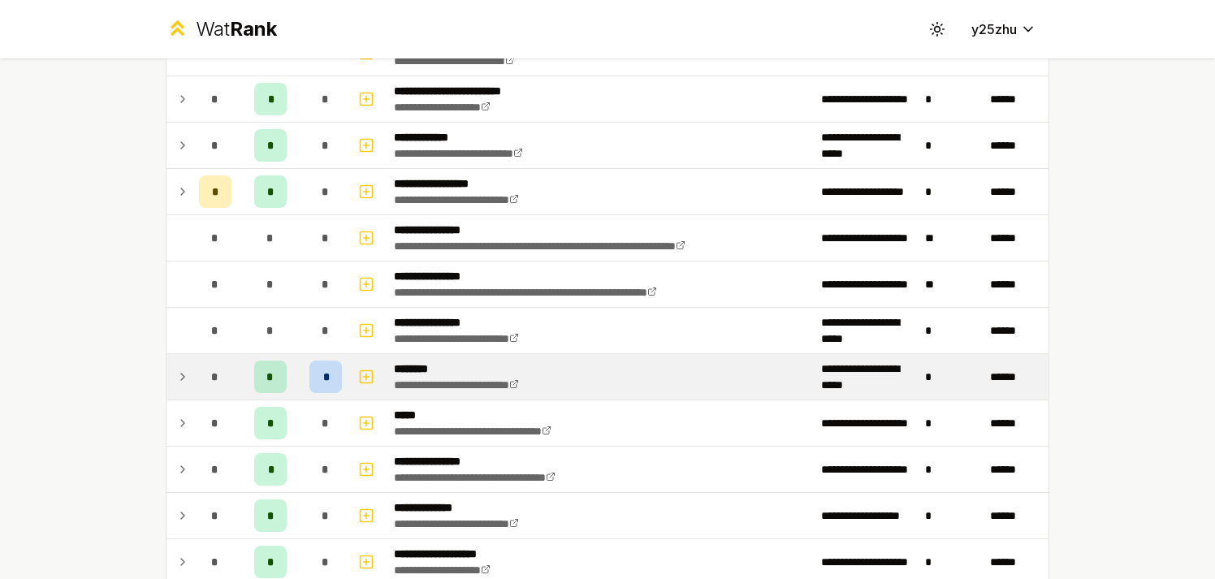
click at [244, 387] on td "*" at bounding box center [270, 376] width 65 height 45
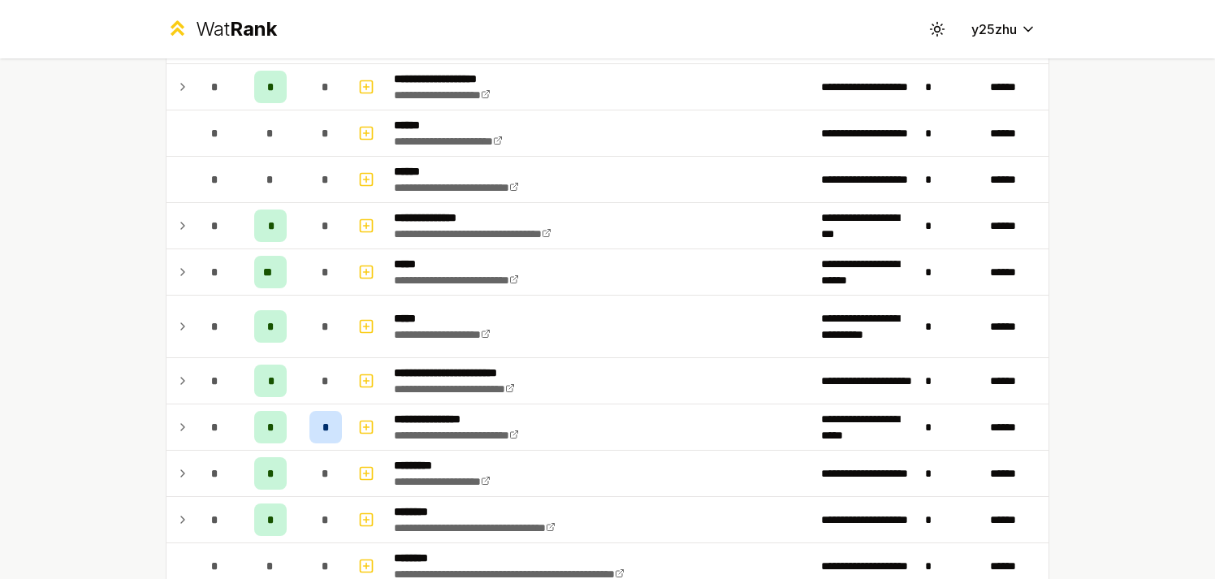
scroll to position [1511, 0]
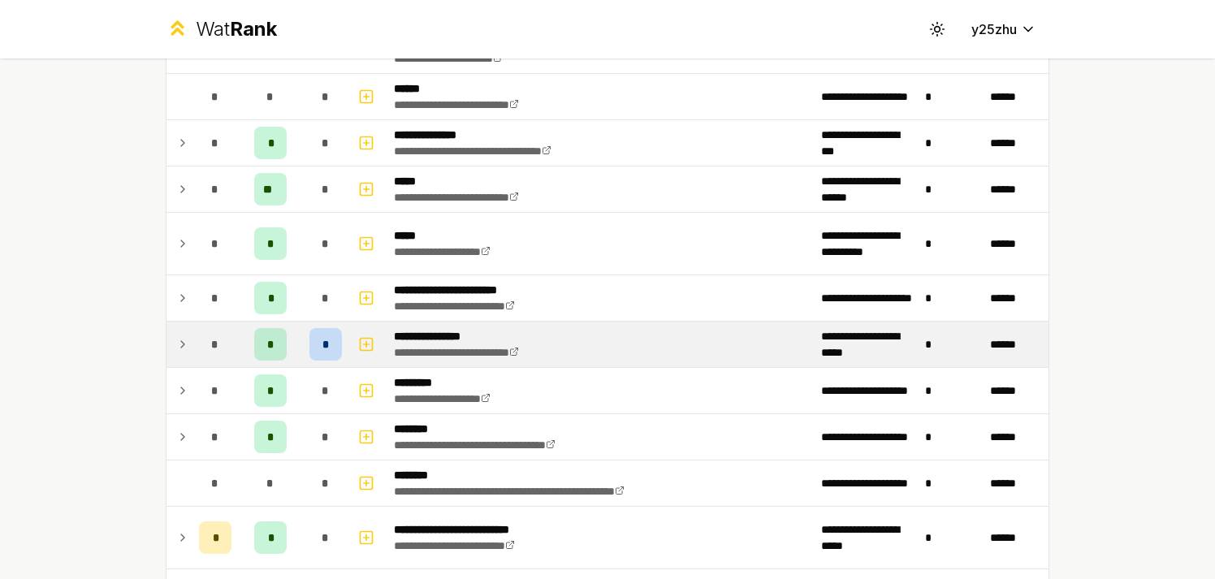
click at [238, 353] on td "*" at bounding box center [270, 344] width 65 height 45
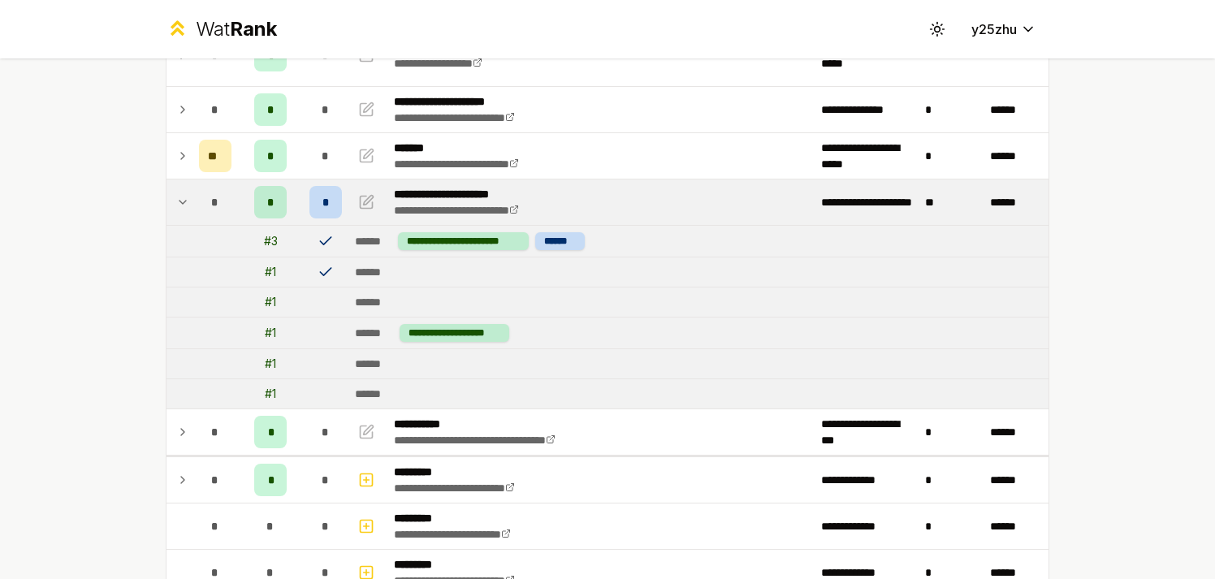
scroll to position [0, 0]
